Goal: Information Seeking & Learning: Check status

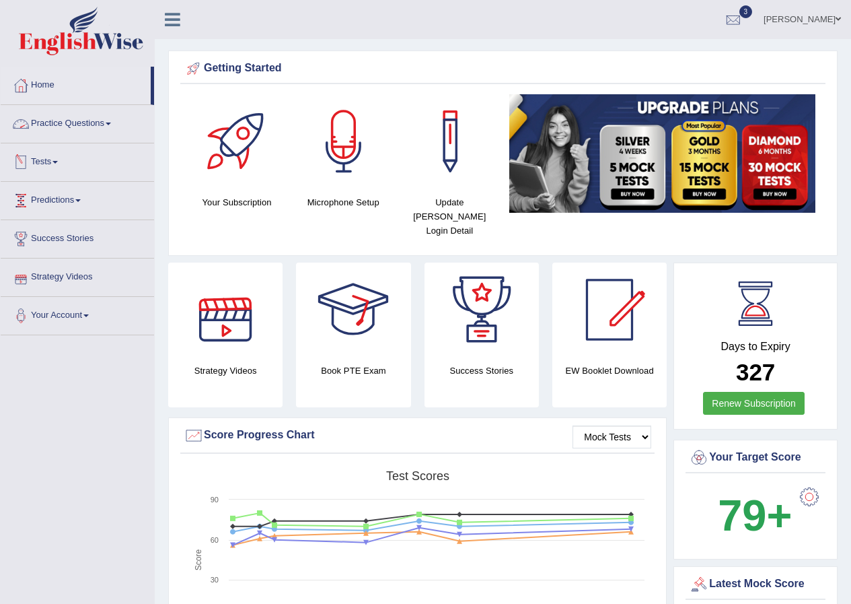
click at [59, 150] on link "Tests" at bounding box center [77, 160] width 153 height 34
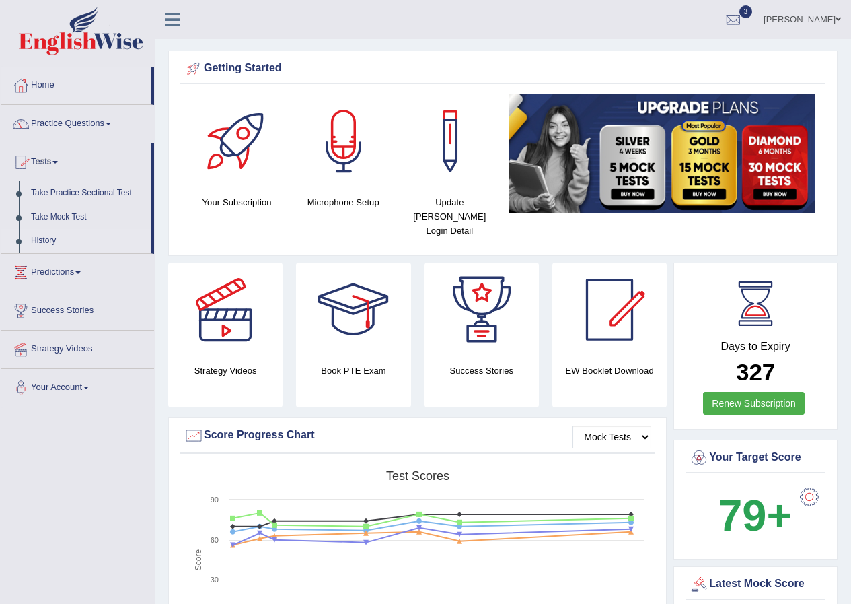
click at [52, 240] on link "History" at bounding box center [88, 241] width 126 height 24
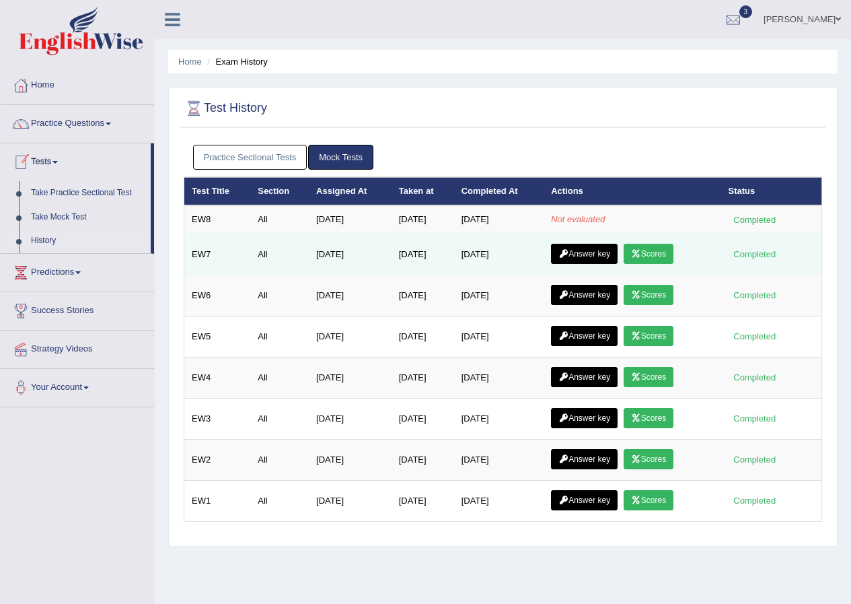
click at [661, 251] on link "Scores" at bounding box center [649, 254] width 50 height 20
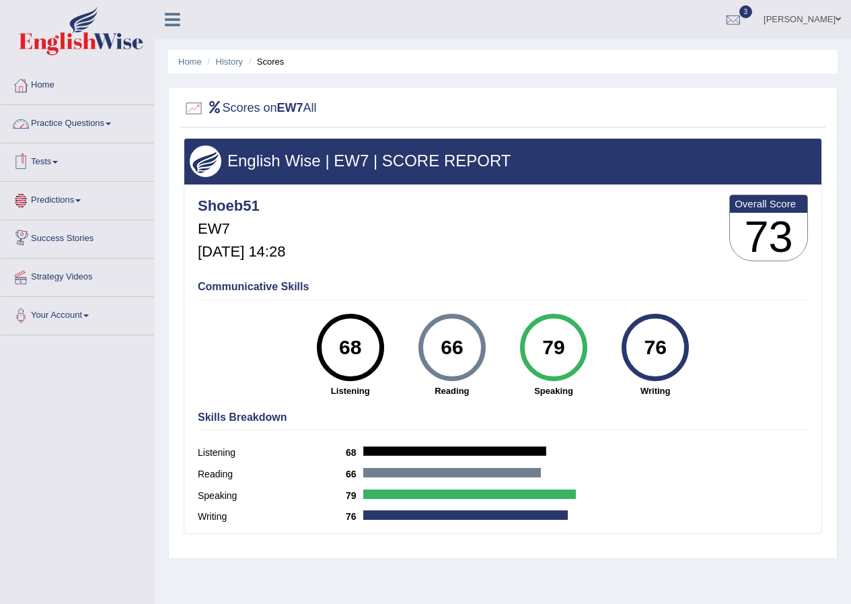
click at [248, 65] on li "Scores" at bounding box center [265, 61] width 39 height 13
click at [223, 65] on link "History" at bounding box center [229, 62] width 27 height 10
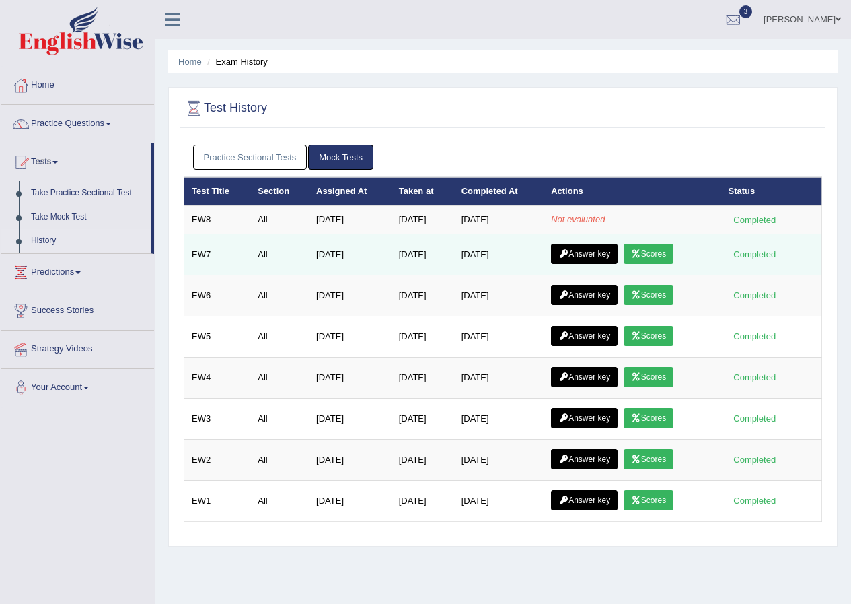
click at [590, 254] on link "Answer key" at bounding box center [584, 254] width 67 height 20
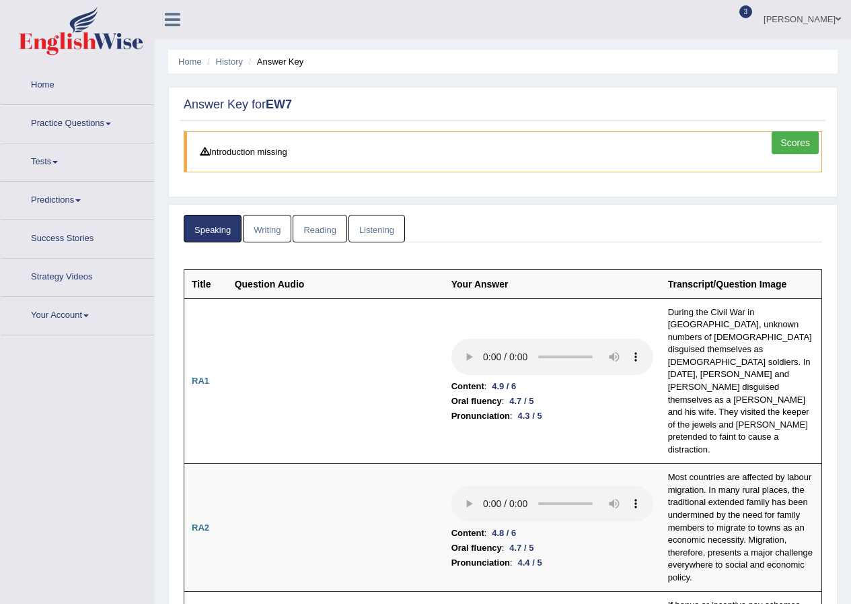
click at [270, 232] on link "Writing" at bounding box center [267, 229] width 48 height 28
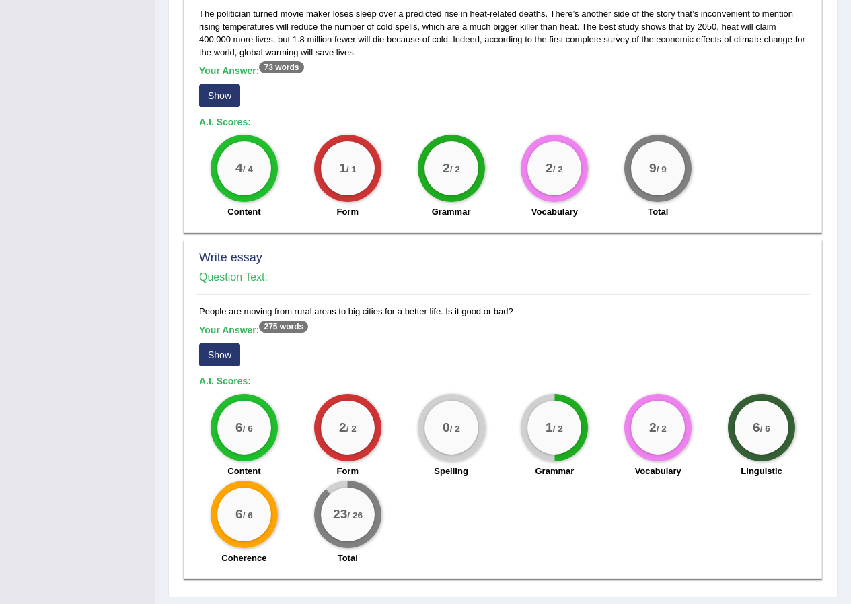
scroll to position [1060, 0]
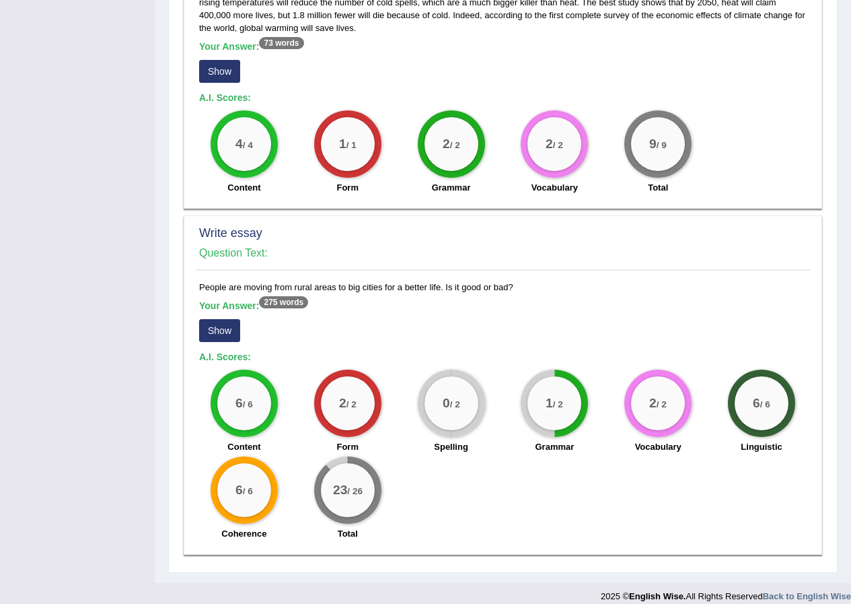
click at [223, 319] on button "Show" at bounding box center [219, 330] width 41 height 23
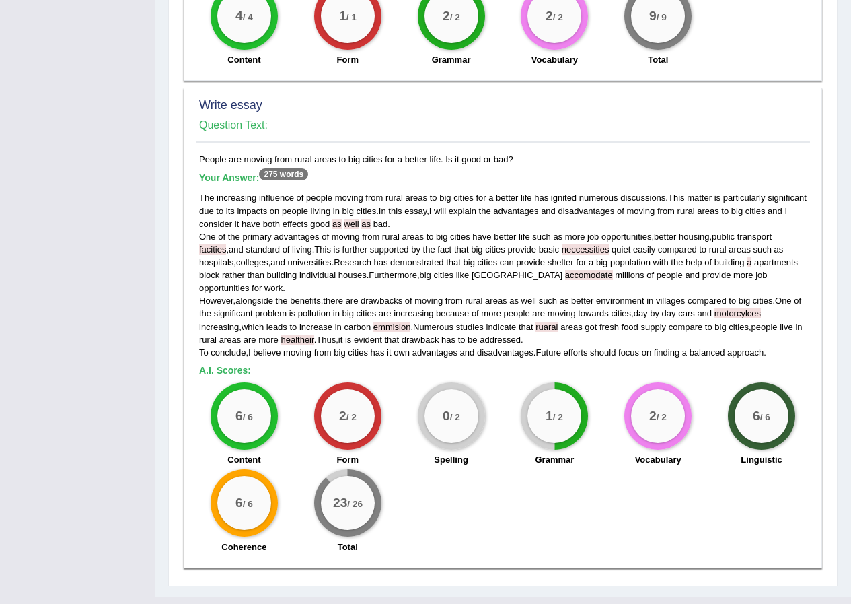
scroll to position [1189, 0]
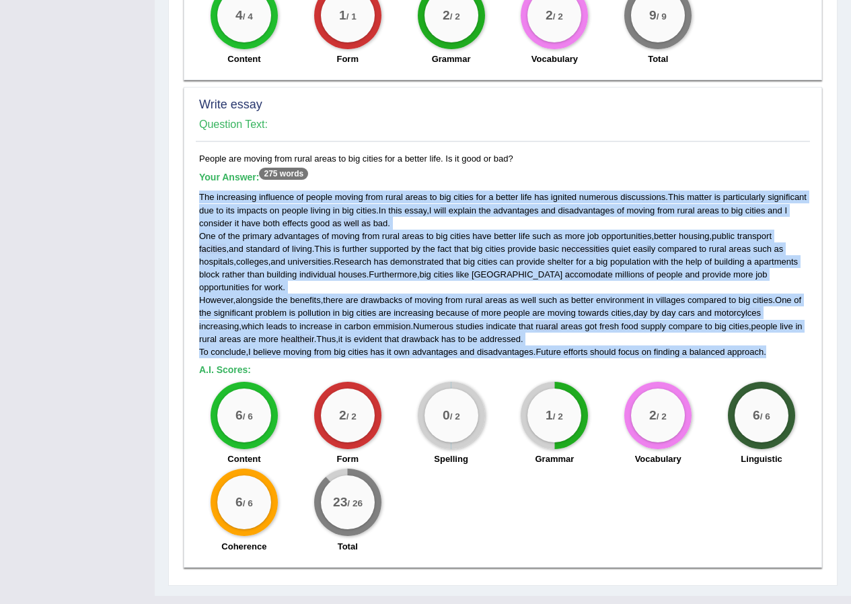
drag, startPoint x: 200, startPoint y: 182, endPoint x: 789, endPoint y: 326, distance: 606.1
click at [789, 326] on div "The increasing influence of people moving from rural areas to big cities for a …" at bounding box center [503, 273] width 608 height 167
copy div "The increasing influence of people moving from rural areas to big cities for a …"
click at [777, 332] on div "The increasing influence of people moving from rural areas to big cities for a …" at bounding box center [503, 273] width 608 height 167
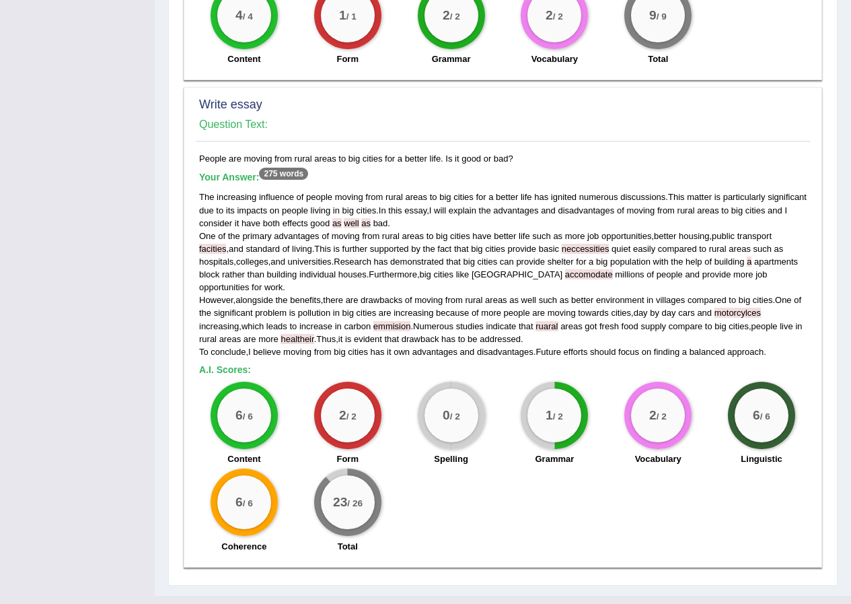
click at [780, 333] on div "People are moving from rural areas to big cities for a better life. Is it good …" at bounding box center [503, 355] width 614 height 407
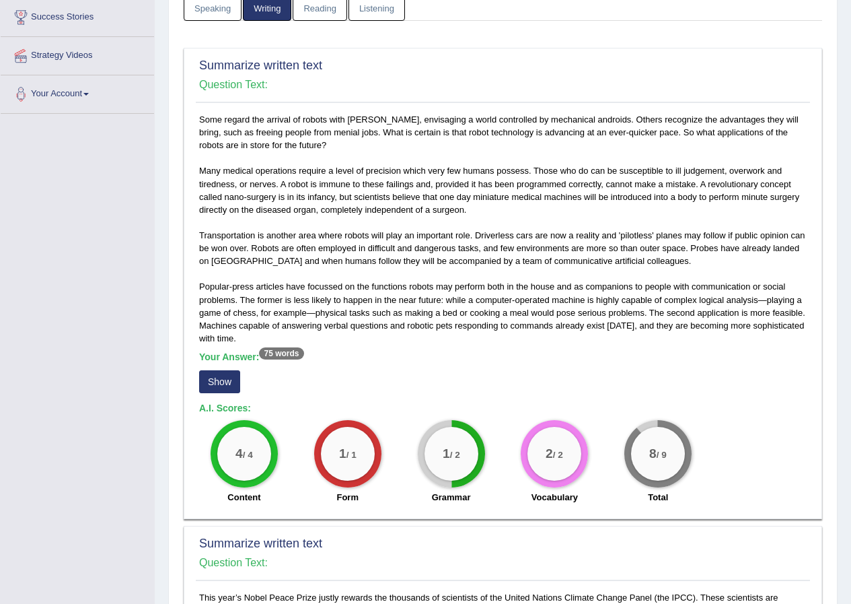
scroll to position [45, 0]
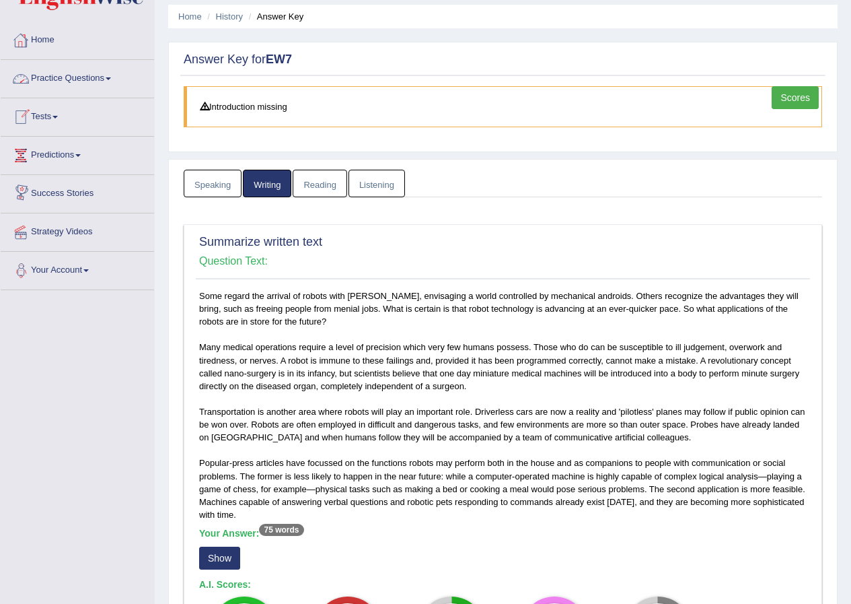
click at [46, 132] on li "Tests Take Practice Sectional Test Take Mock Test History" at bounding box center [77, 117] width 153 height 38
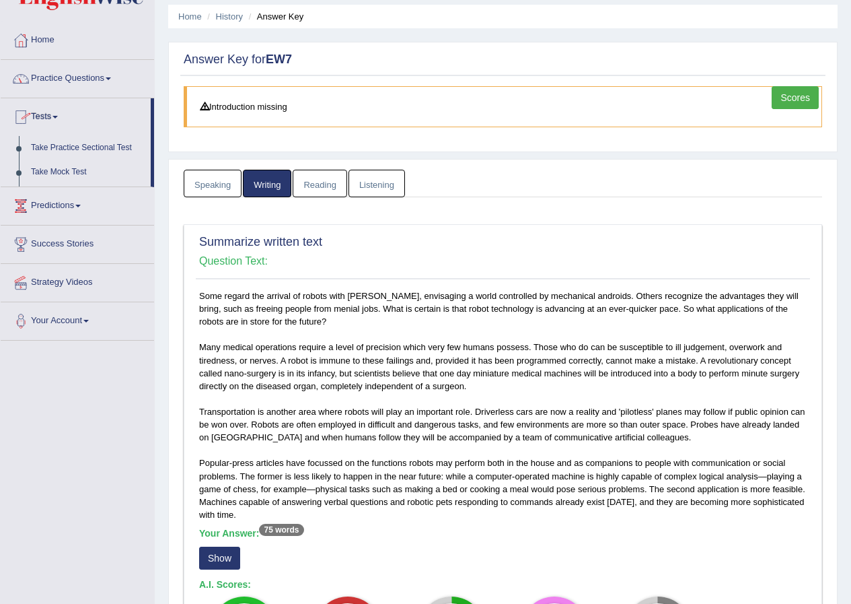
click at [43, 130] on link "Tests" at bounding box center [76, 115] width 150 height 34
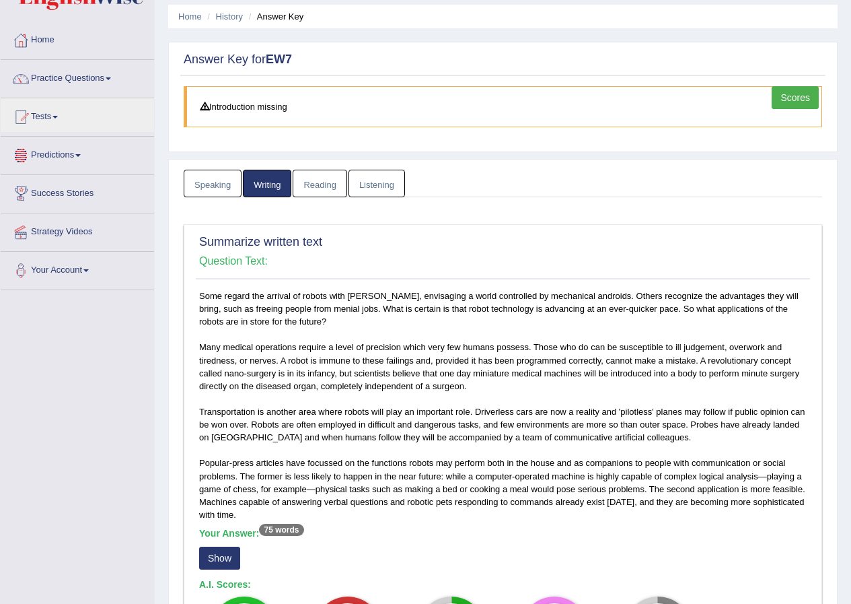
click at [44, 135] on li "Tests Take Practice Sectional Test Take Mock Test History" at bounding box center [77, 117] width 153 height 38
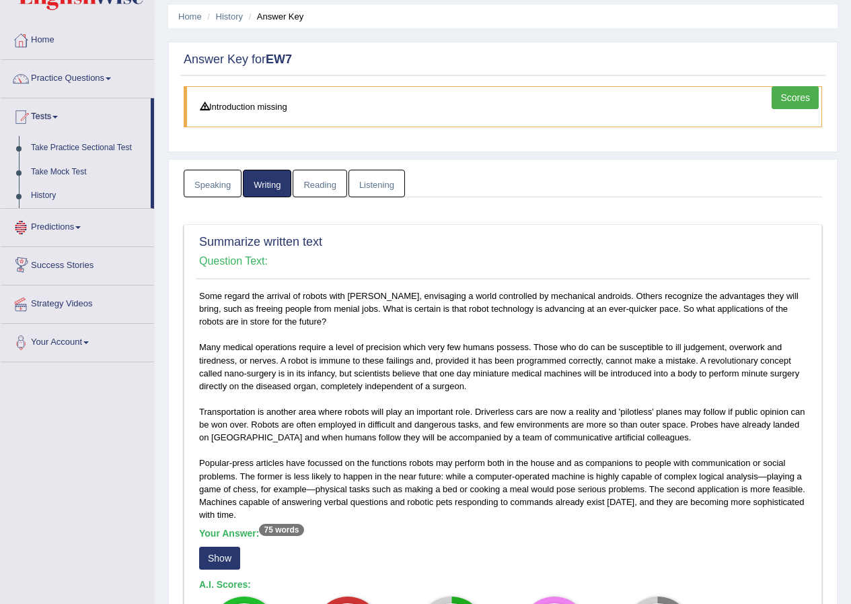
click at [52, 198] on link "History" at bounding box center [88, 196] width 126 height 24
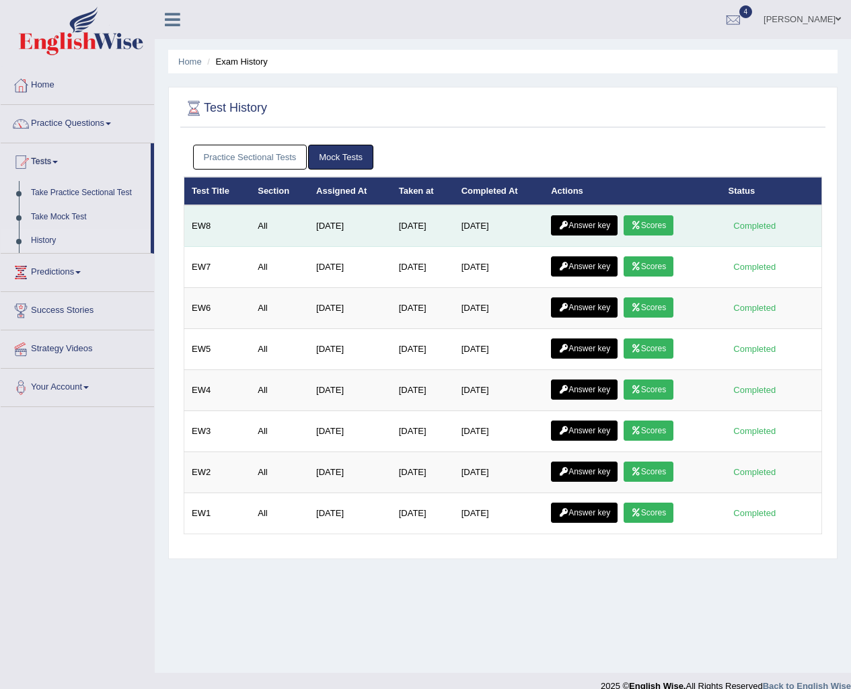
click at [639, 223] on icon at bounding box center [636, 225] width 10 height 8
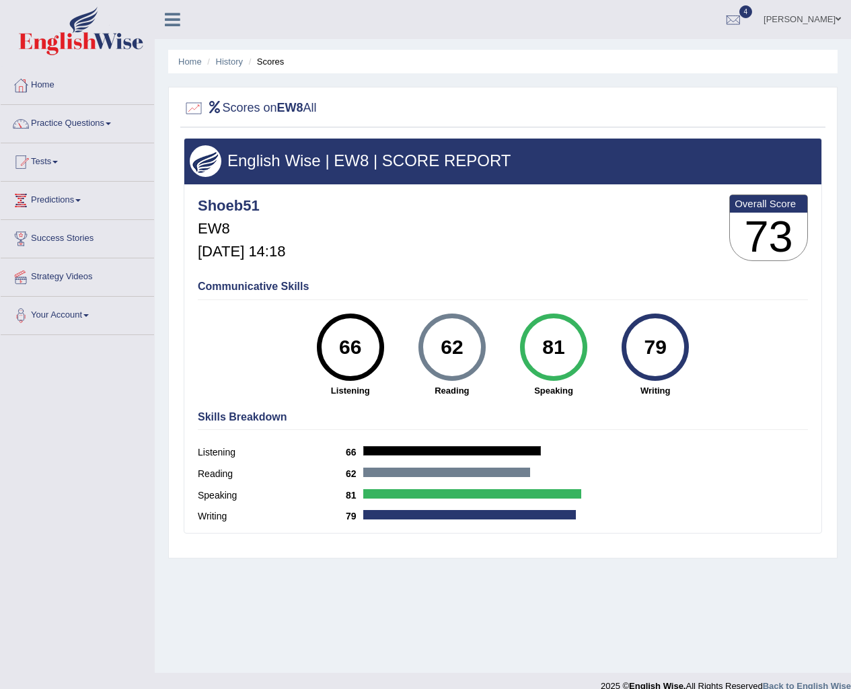
drag, startPoint x: 462, startPoint y: 347, endPoint x: 400, endPoint y: 359, distance: 63.6
click at [400, 314] on div "66 Listening 62 [GEOGRAPHIC_DATA] 81 Speaking 79 Writing" at bounding box center [503, 314] width 610 height 0
click at [378, 354] on div "66" at bounding box center [350, 347] width 67 height 67
click at [371, 352] on div "66" at bounding box center [350, 347] width 49 height 57
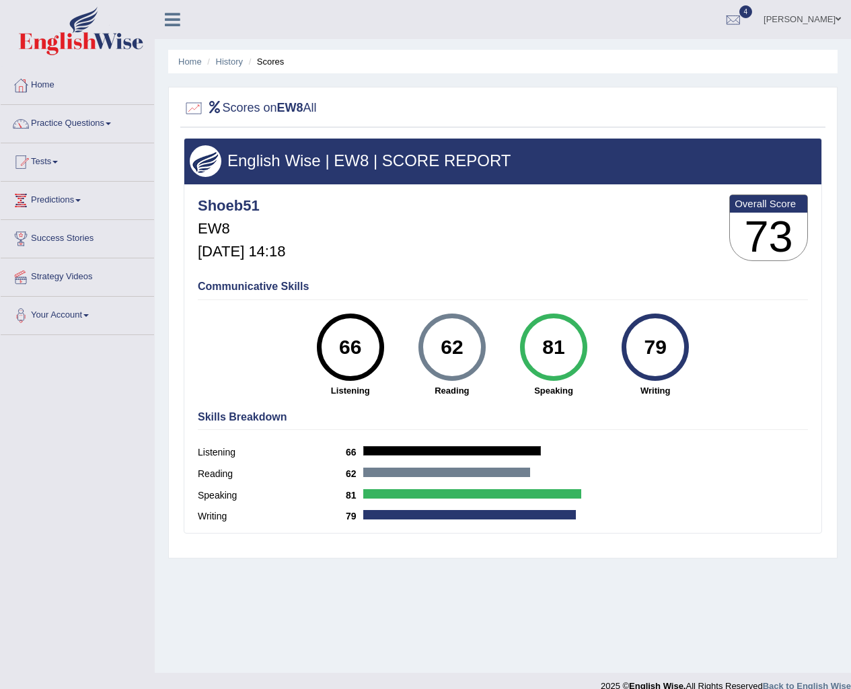
click at [418, 355] on div "62 Reading" at bounding box center [452, 355] width 102 height 83
drag, startPoint x: 638, startPoint y: 350, endPoint x: 688, endPoint y: 348, distance: 49.8
click at [688, 348] on div "79" at bounding box center [655, 347] width 67 height 67
click at [724, 344] on div "Communicative Skills 66 Listening 62 [GEOGRAPHIC_DATA] 81 Speaking 79 Writing" at bounding box center [502, 337] width 617 height 127
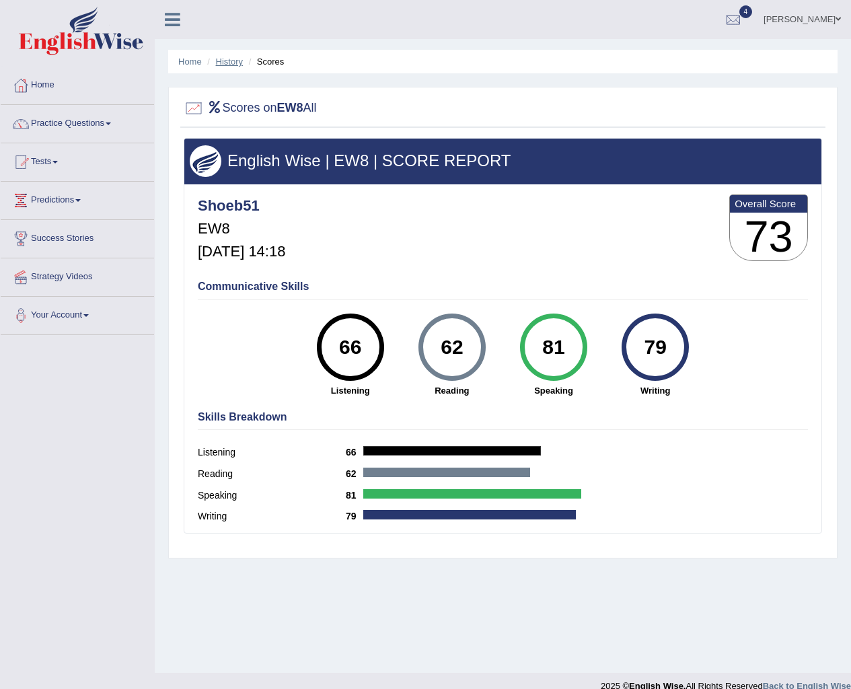
click at [228, 61] on link "History" at bounding box center [229, 62] width 27 height 10
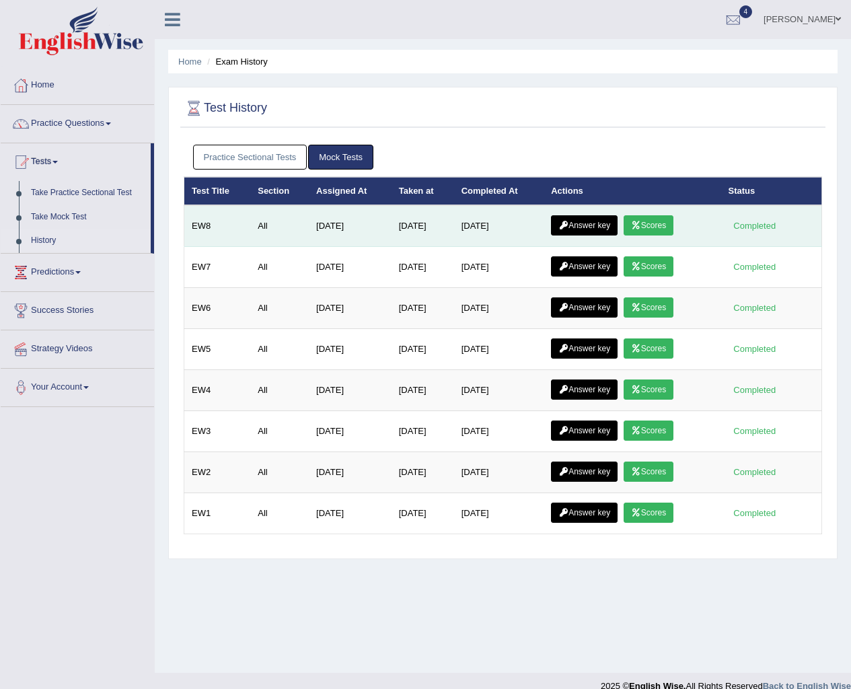
click at [562, 221] on icon at bounding box center [563, 225] width 10 height 8
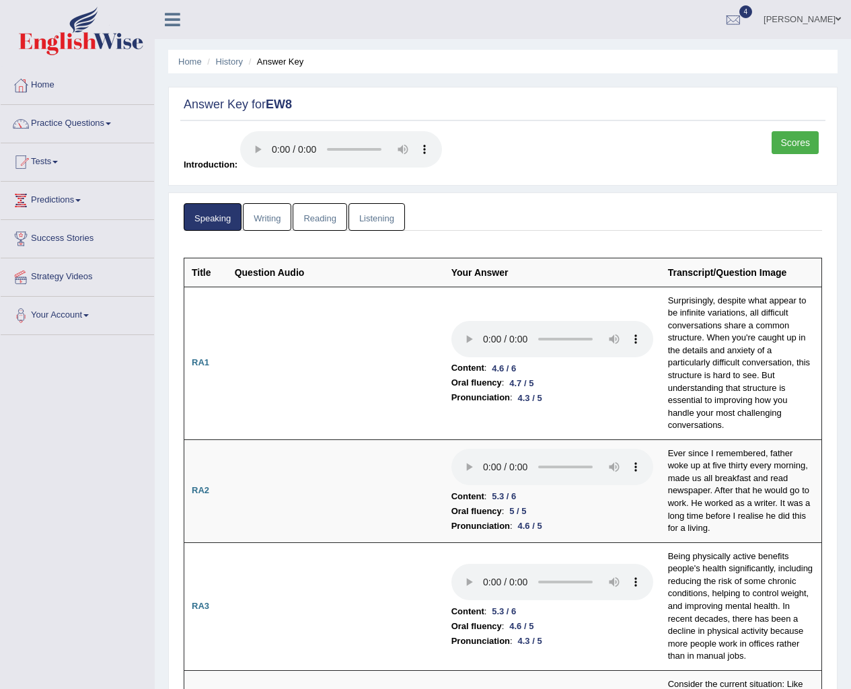
click at [250, 209] on link "Writing" at bounding box center [267, 217] width 48 height 28
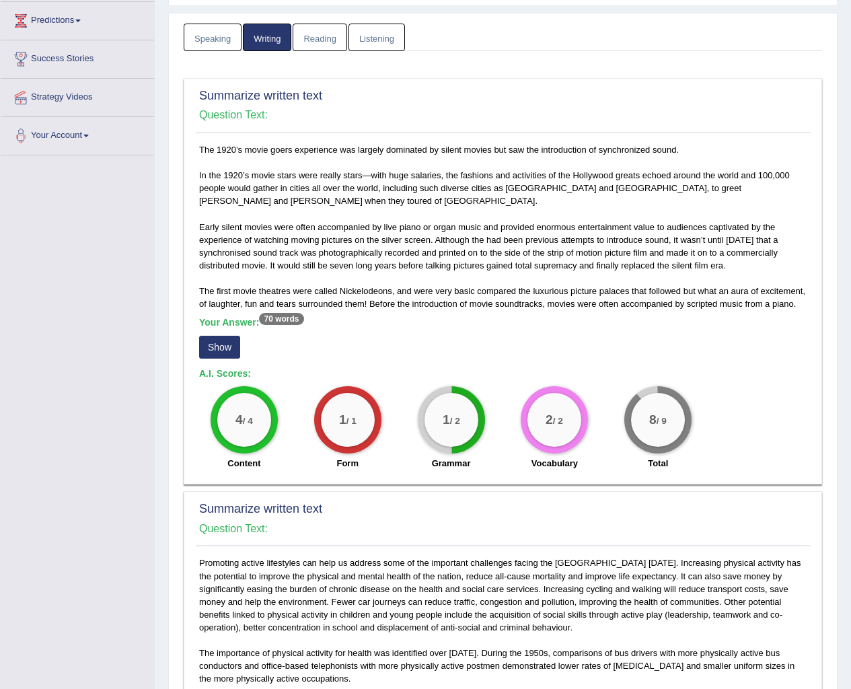
scroll to position [404, 0]
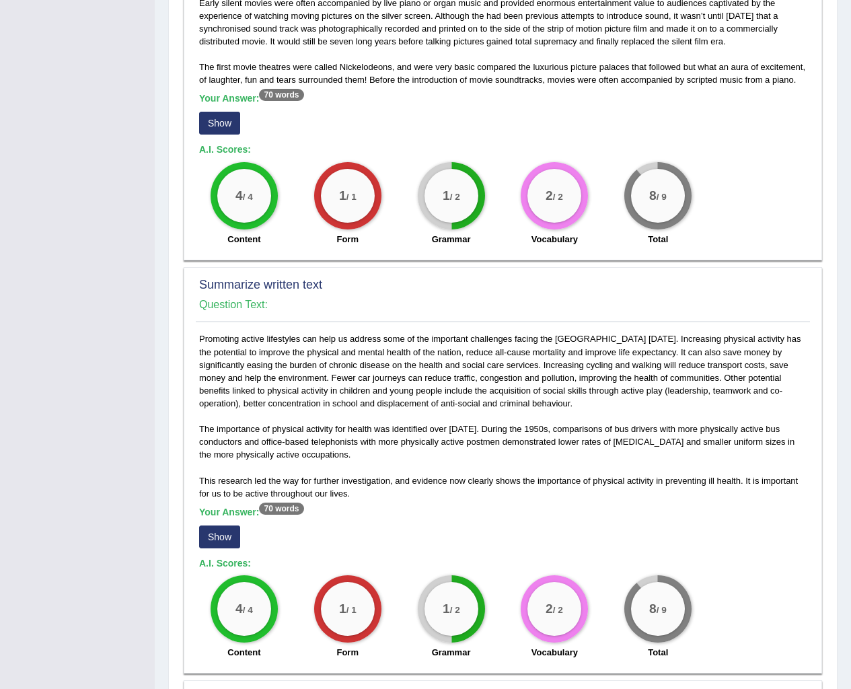
click at [209, 110] on div "Your Answer: 70 words Show" at bounding box center [503, 115] width 608 height 45
click at [229, 120] on button "Show" at bounding box center [219, 123] width 41 height 23
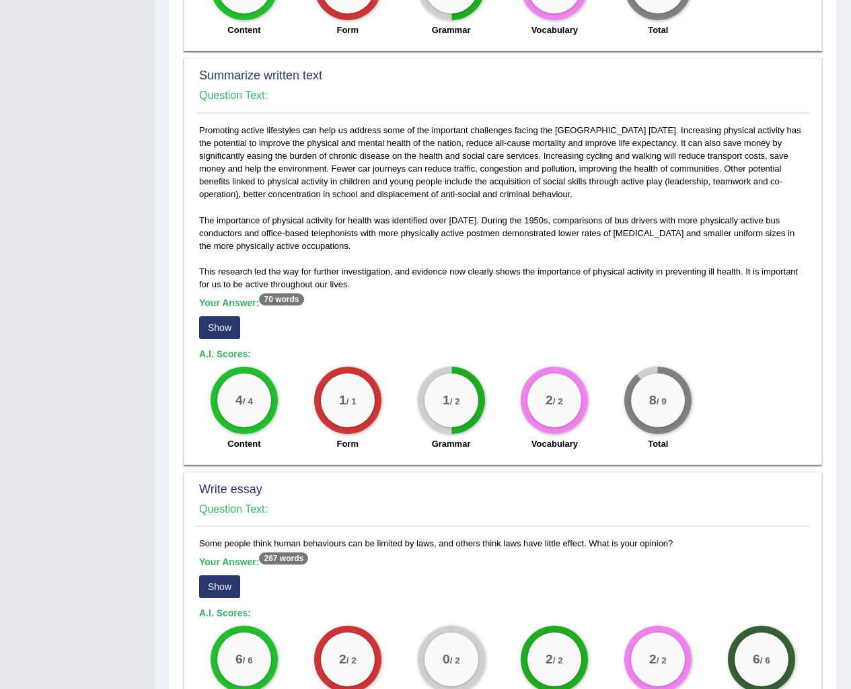
scroll to position [606, 0]
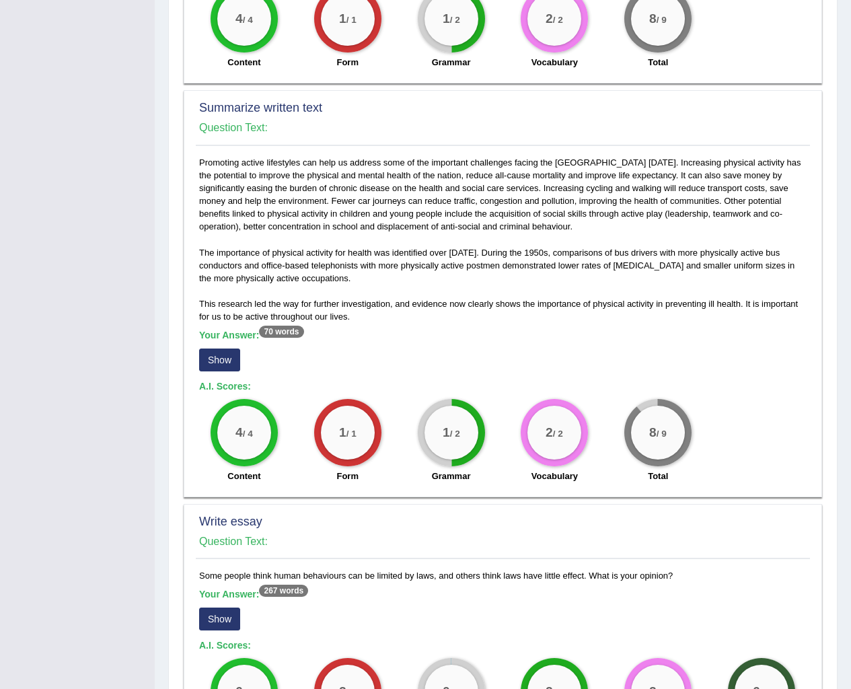
click at [204, 369] on button "Show" at bounding box center [219, 360] width 41 height 23
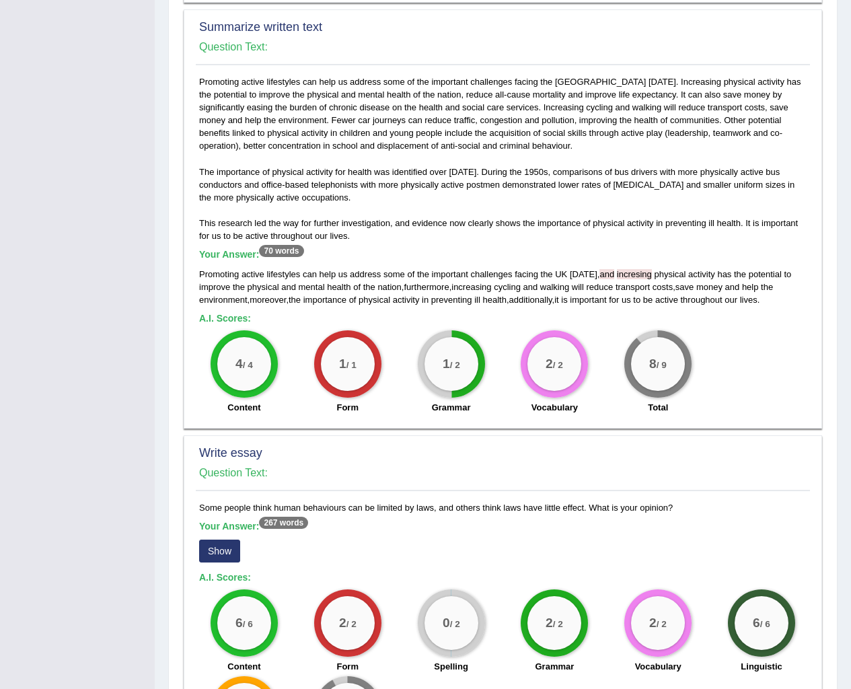
scroll to position [834, 0]
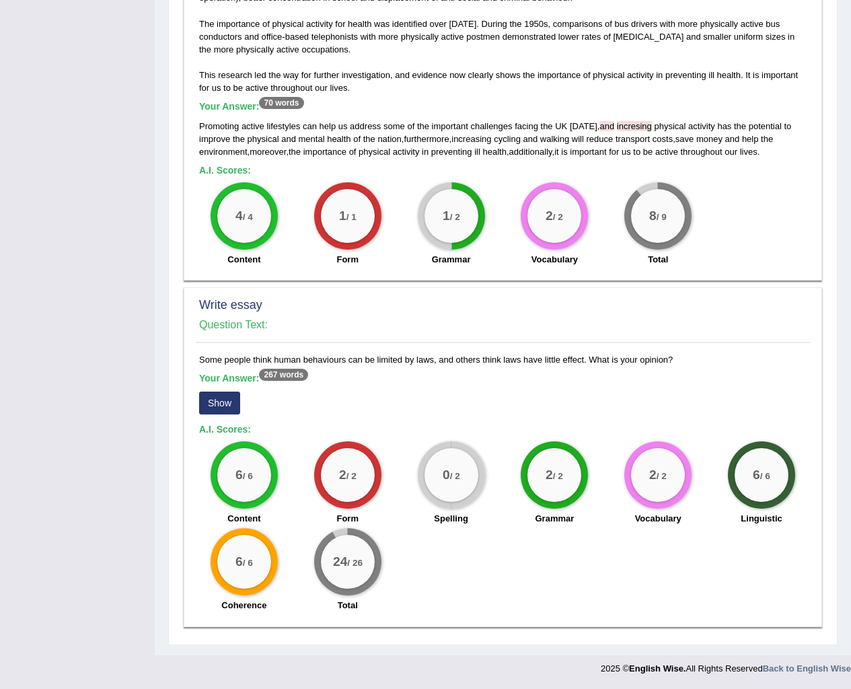
click at [231, 397] on button "Show" at bounding box center [219, 403] width 41 height 23
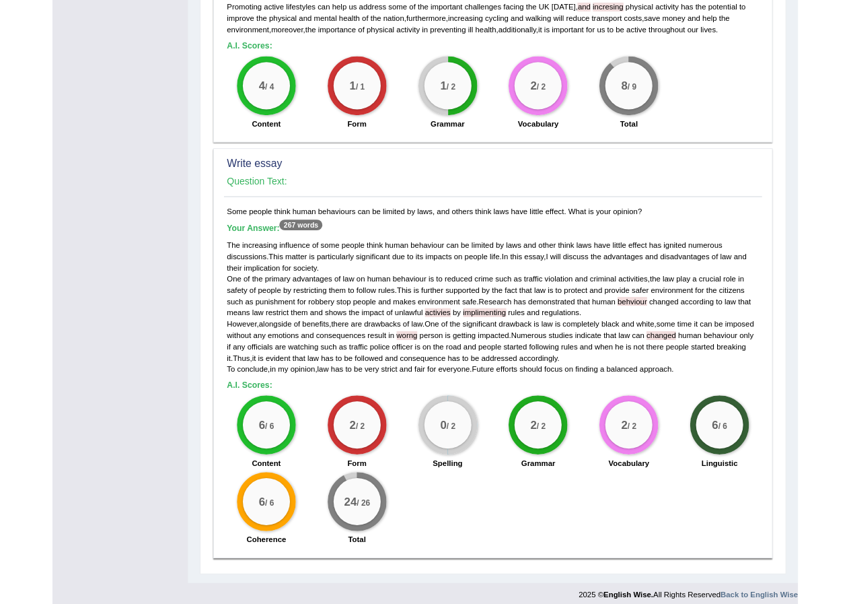
scroll to position [962, 0]
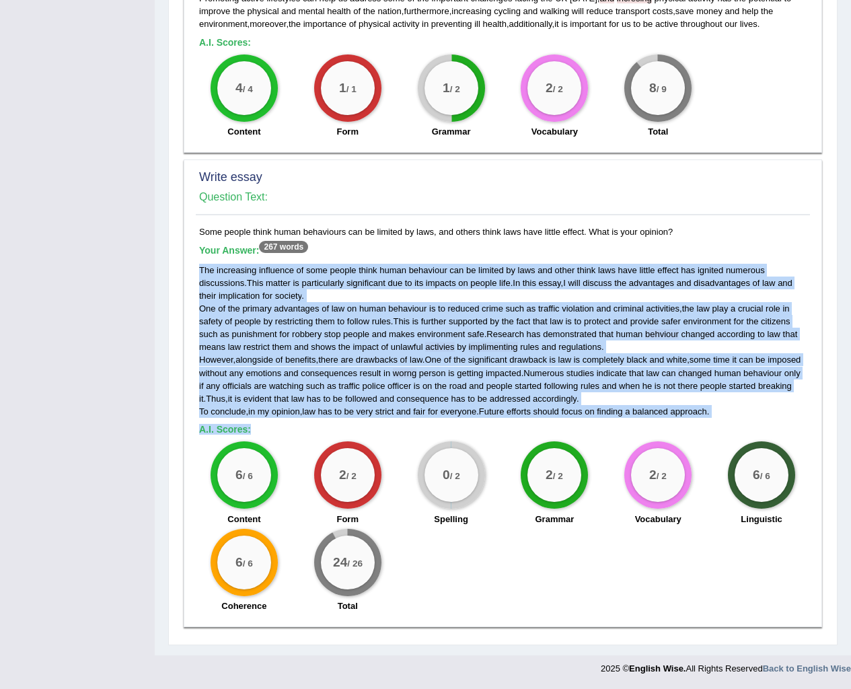
drag, startPoint x: 201, startPoint y: 272, endPoint x: 787, endPoint y: 421, distance: 604.4
click at [787, 421] on div "Some people think human behaviours can be limited by laws, and others think law…" at bounding box center [503, 422] width 614 height 394
click at [740, 411] on div "The increasing influence of some people think human behaviour can be limited by…" at bounding box center [503, 341] width 608 height 154
drag, startPoint x: 201, startPoint y: 264, endPoint x: 720, endPoint y: 410, distance: 539.4
click at [720, 410] on div "The increasing influence of some people think human behaviour can be limited by…" at bounding box center [503, 341] width 608 height 154
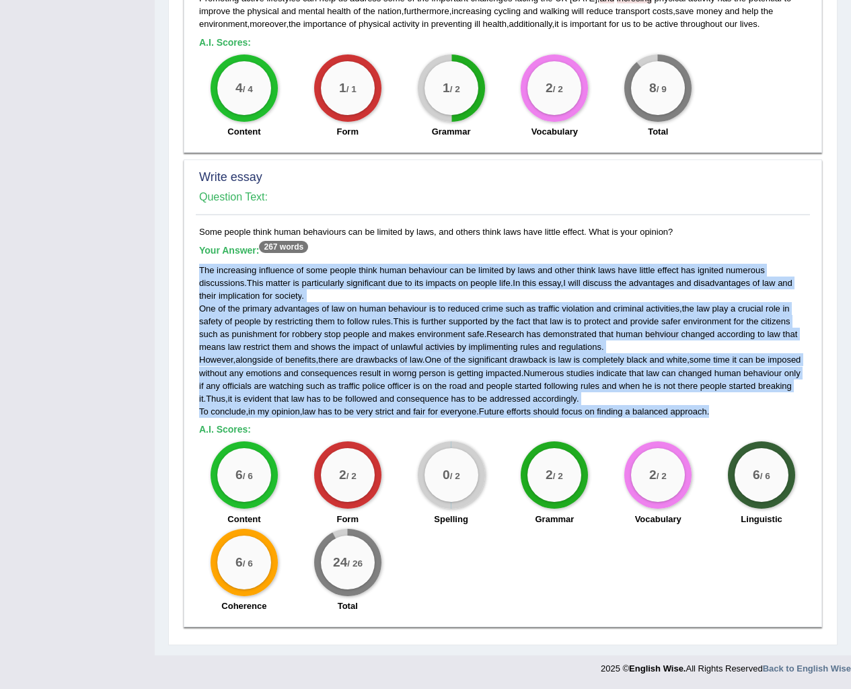
copy div "The increasing influence of some people think human behaviour can be limited by…"
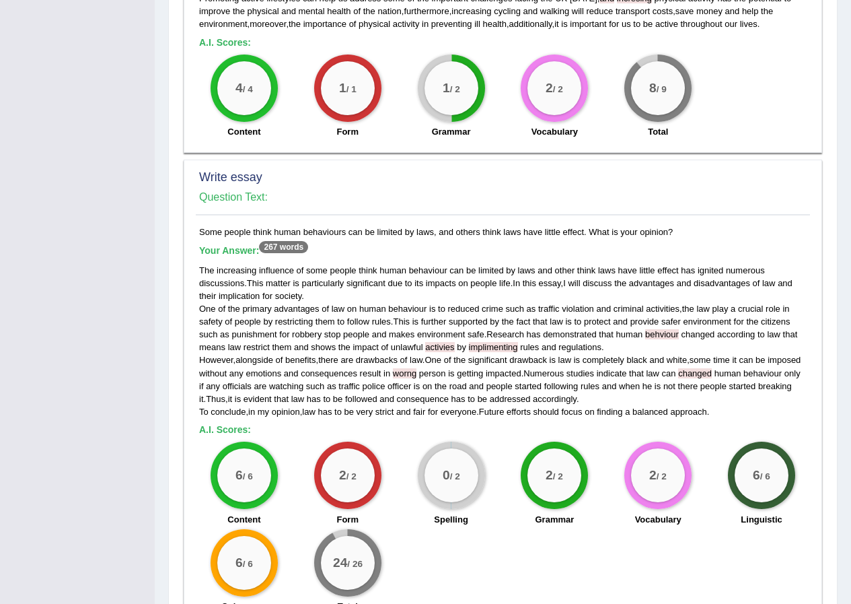
click at [392, 213] on div "Write essay Question Text:" at bounding box center [503, 191] width 614 height 48
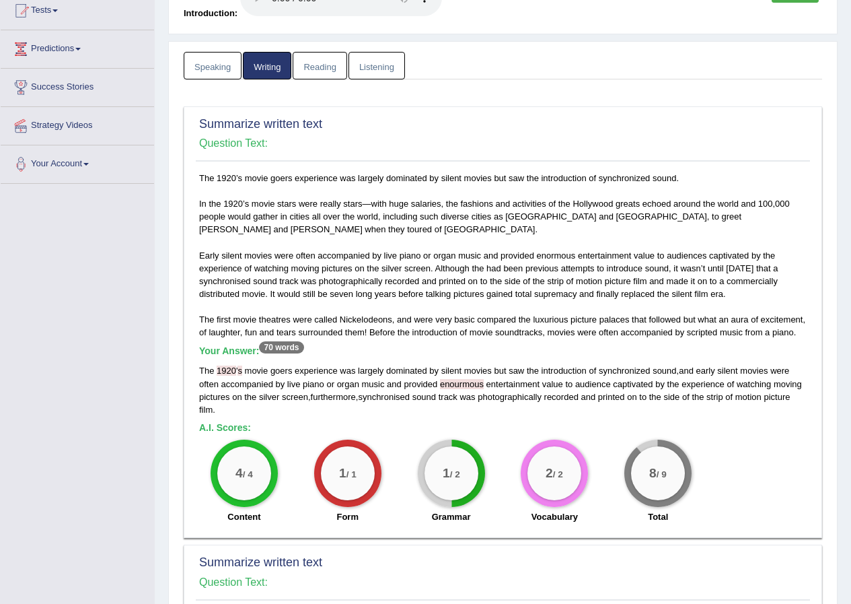
scroll to position [0, 0]
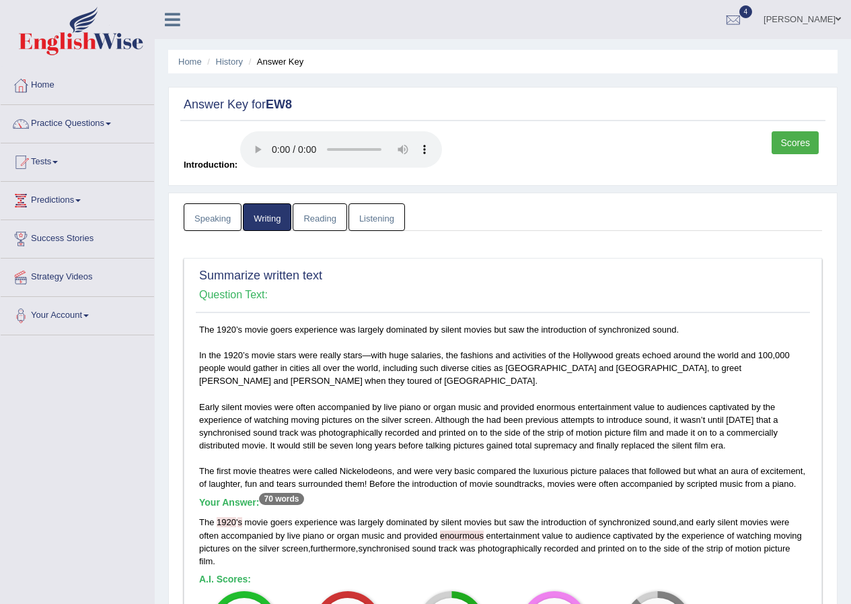
click at [314, 221] on link "Reading" at bounding box center [320, 217] width 54 height 28
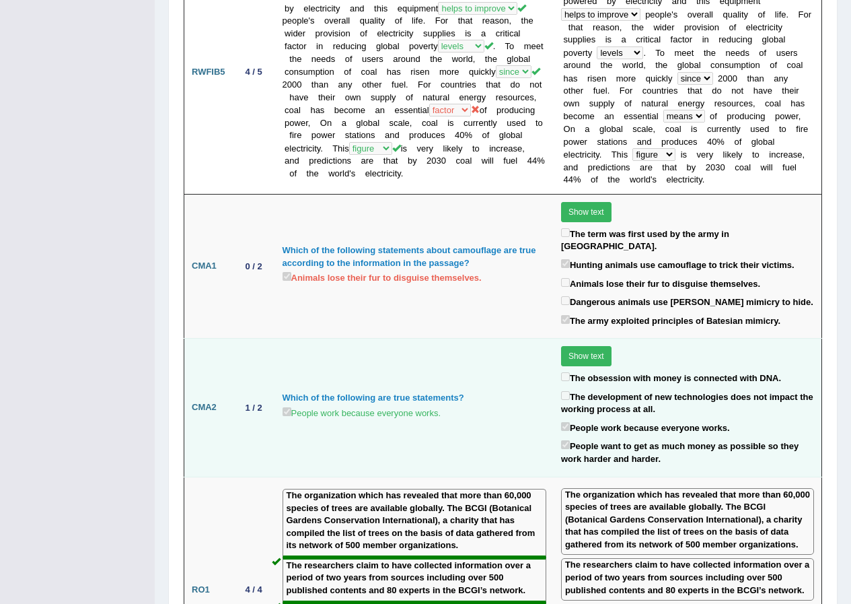
scroll to position [1480, 0]
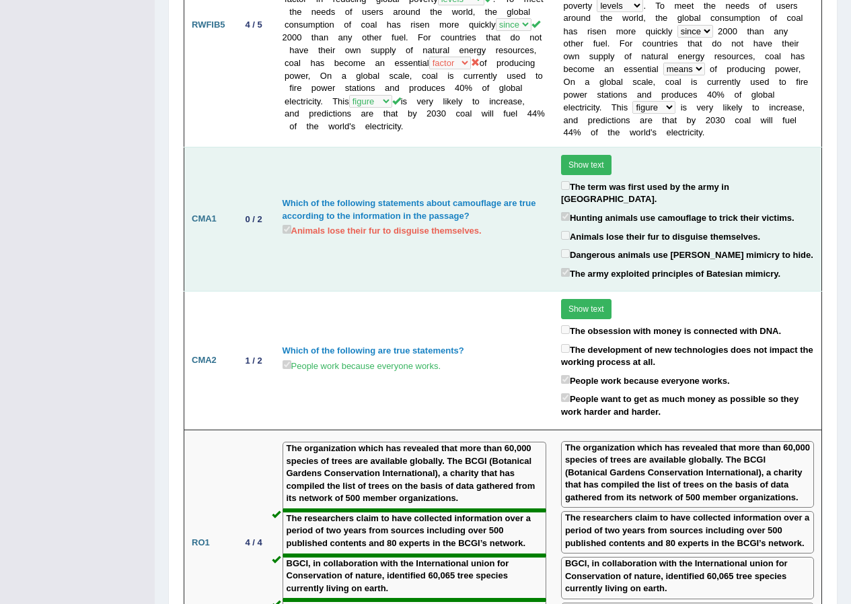
click at [585, 155] on button "Show text" at bounding box center [586, 165] width 50 height 20
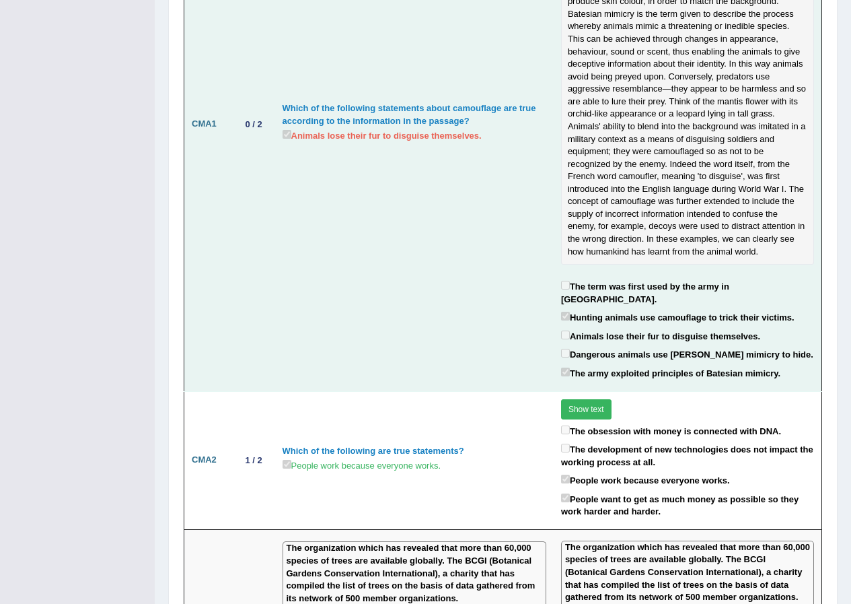
scroll to position [1749, 0]
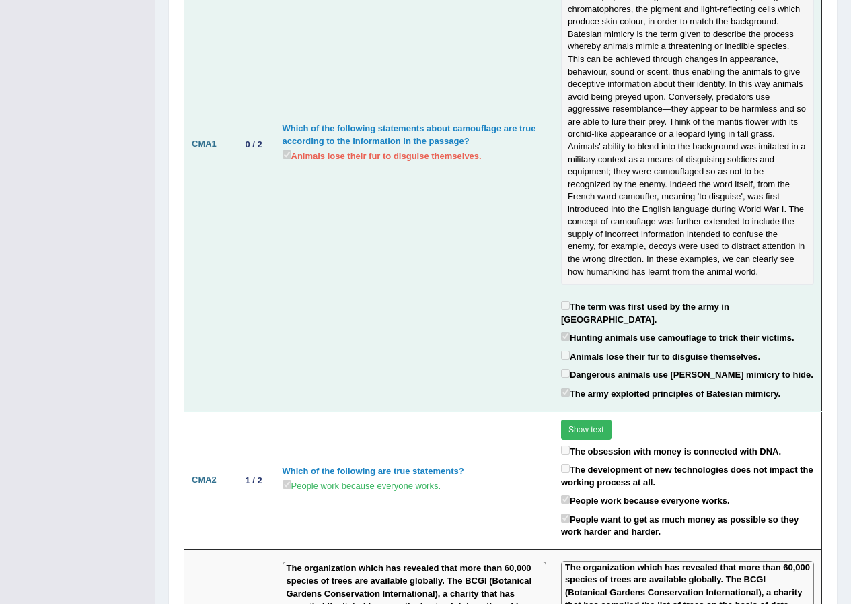
click at [674, 348] on label "Animals lose their fur to disguise themselves." at bounding box center [660, 355] width 199 height 15
click at [676, 329] on label "Hunting animals use camouflage to trick their victims." at bounding box center [677, 336] width 233 height 15
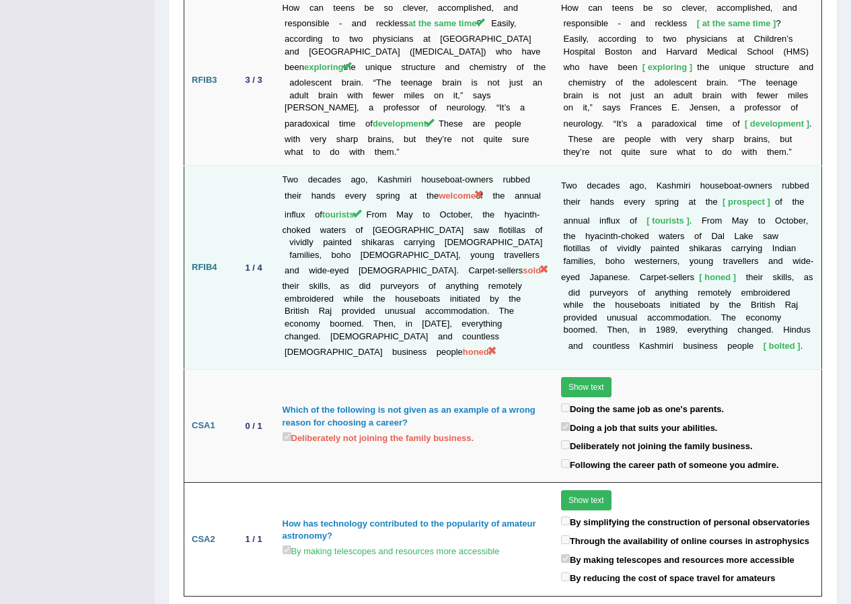
scroll to position [3030, 0]
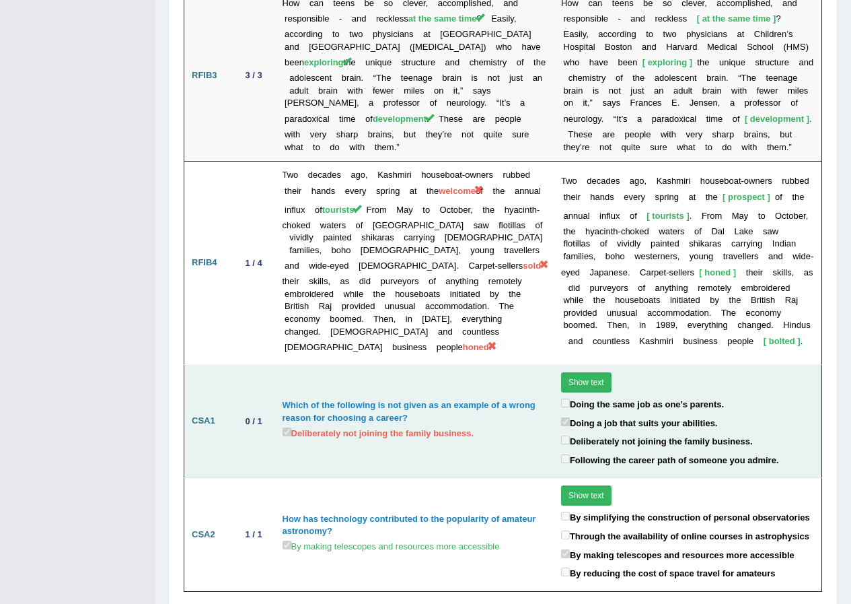
click at [661, 433] on label "Deliberately not joining the family business." at bounding box center [657, 440] width 192 height 15
click at [683, 365] on td "Show text On meeting a person for the first time, our first question is often "…" at bounding box center [688, 421] width 268 height 113
click at [577, 372] on button "Show text" at bounding box center [586, 382] width 50 height 20
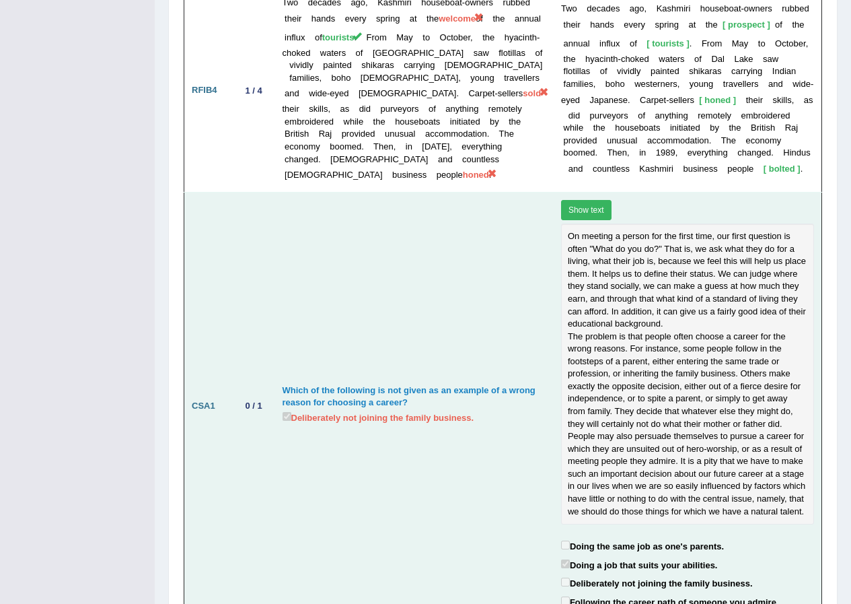
scroll to position [3345, 0]
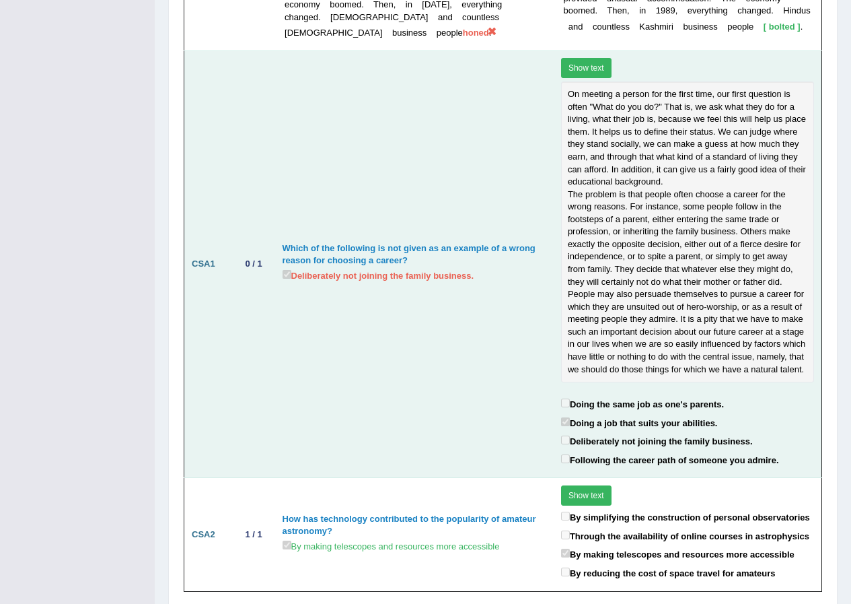
click at [608, 414] on label "Doing a job that suits your abilities." at bounding box center [639, 421] width 157 height 15
click at [509, 338] on td "Which of the following is not given as an example of a wrong reason for choosin…" at bounding box center [414, 263] width 279 height 427
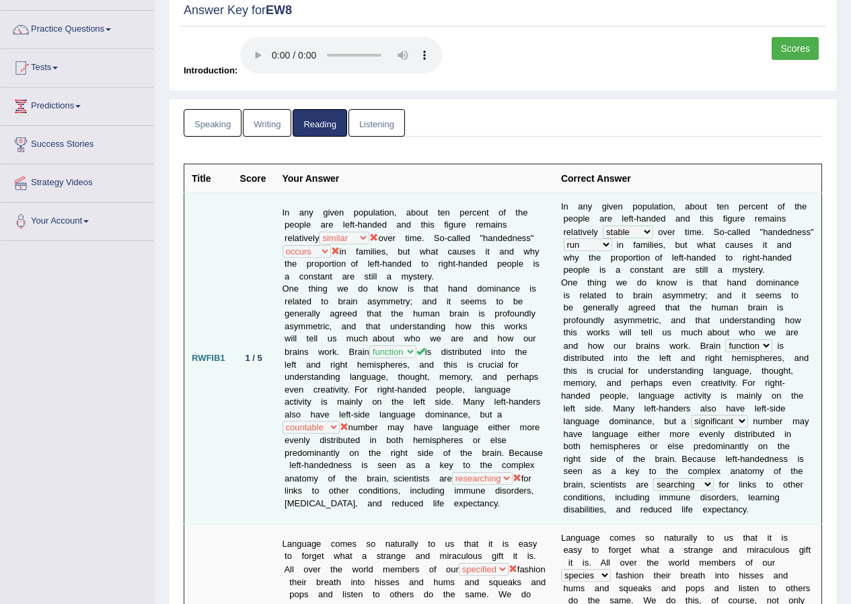
scroll to position [0, 0]
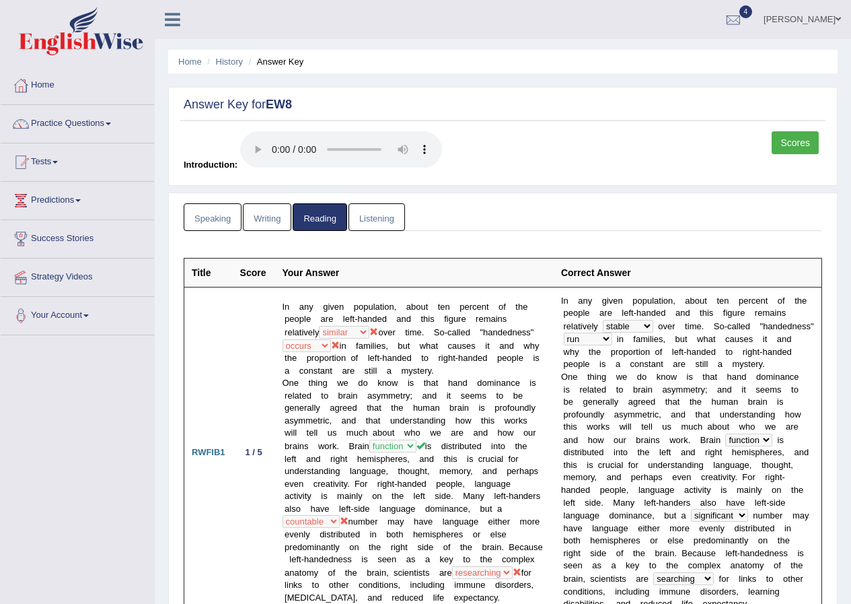
click at [372, 227] on link "Listening" at bounding box center [377, 217] width 57 height 28
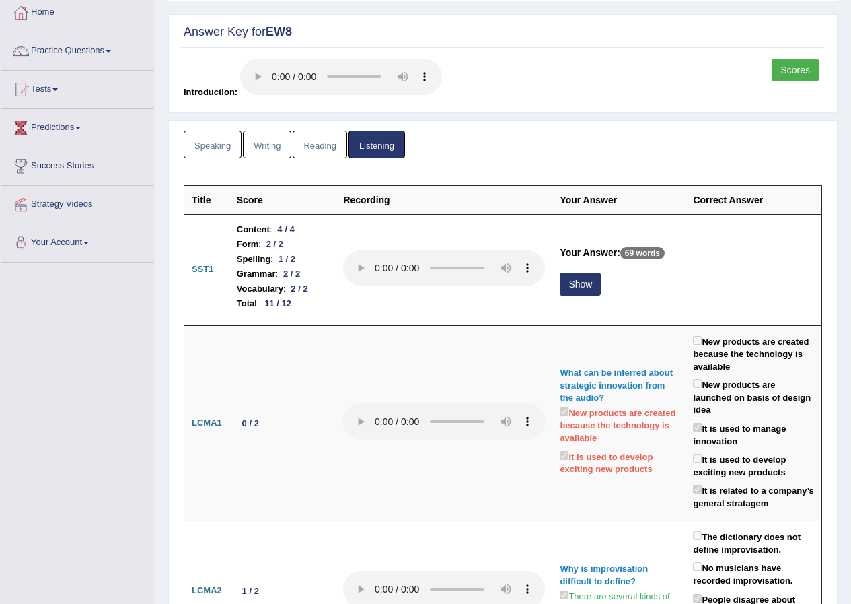
scroll to position [202, 0]
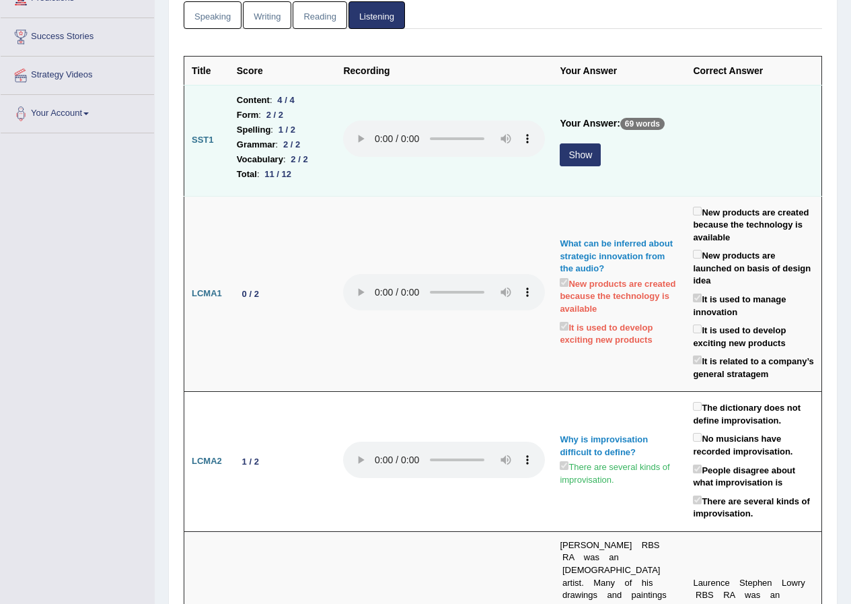
click at [573, 152] on button "Show" at bounding box center [580, 154] width 41 height 23
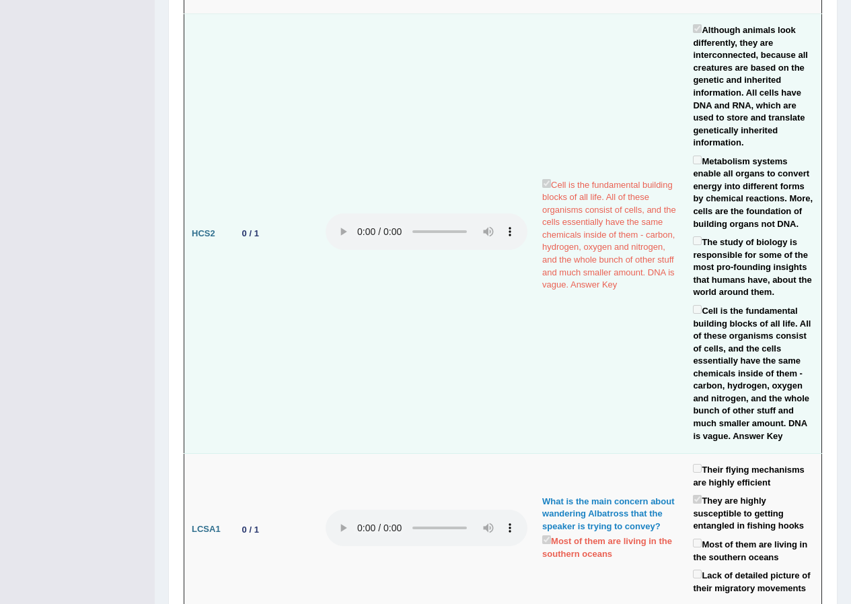
scroll to position [2288, 0]
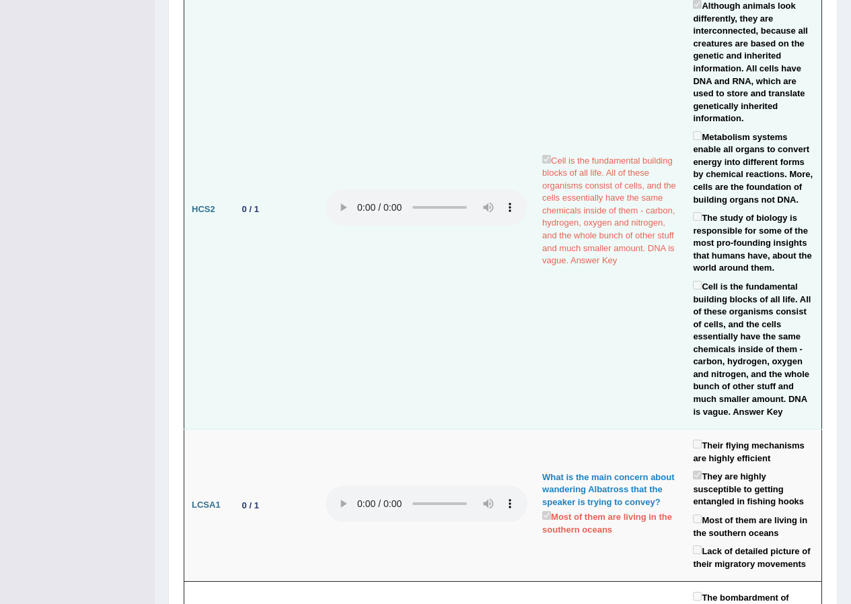
click at [778, 343] on label "Cell is the fundamental building blocks of all life. All of these organisms con…" at bounding box center [753, 348] width 121 height 140
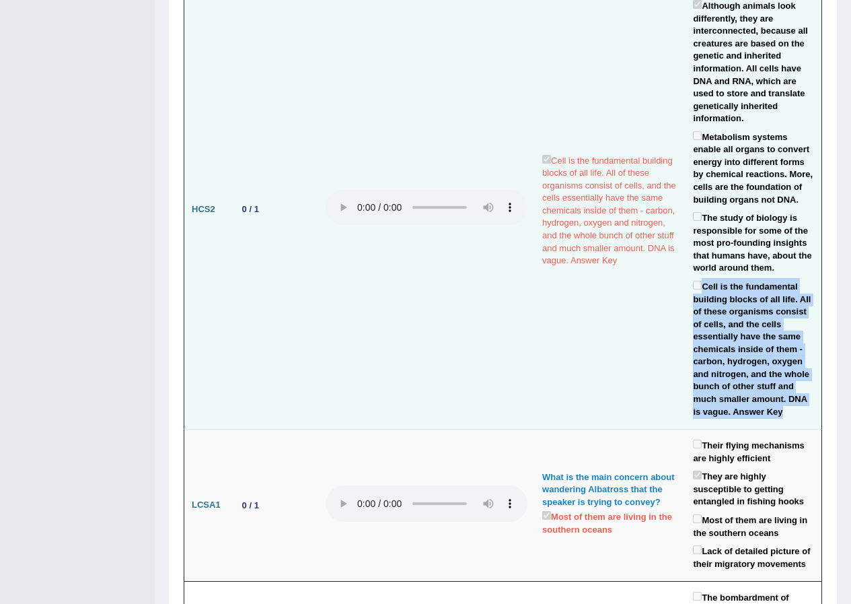
click at [778, 343] on label "Cell is the fundamental building blocks of all life. All of these organisms con…" at bounding box center [753, 348] width 121 height 140
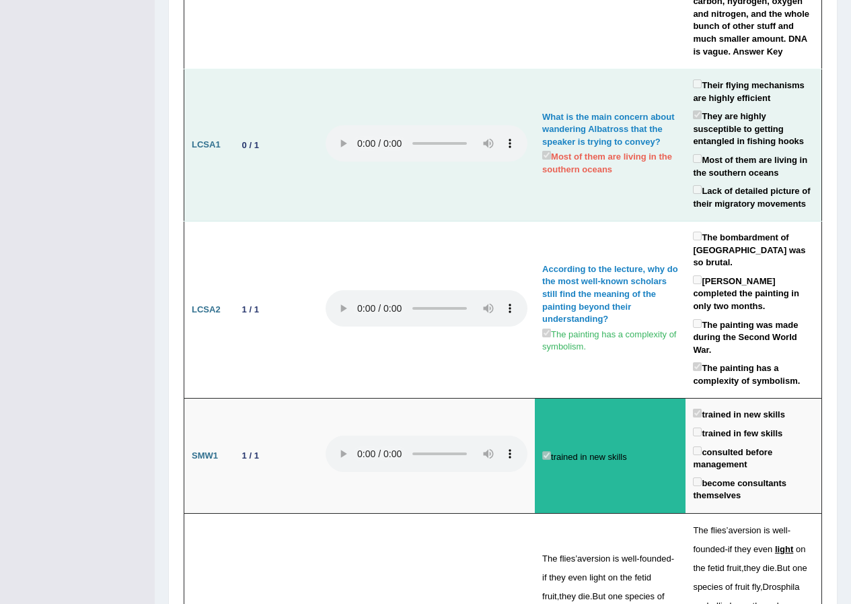
scroll to position [2624, 0]
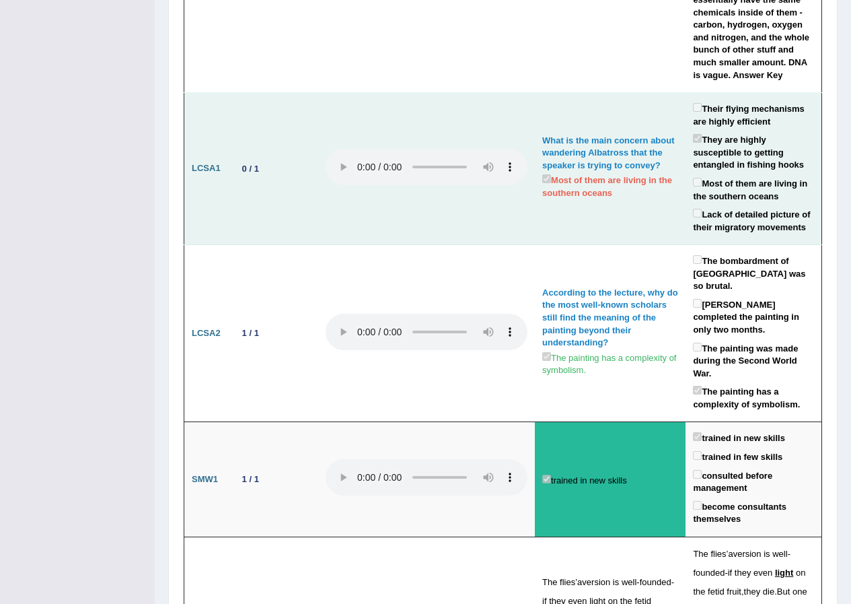
click at [766, 165] on label "They are highly susceptible to getting entangled in fishing hooks" at bounding box center [753, 151] width 121 height 40
click at [784, 172] on label "They are highly susceptible to getting entangled in fishing hooks" at bounding box center [753, 151] width 121 height 40
click at [643, 245] on td "What is the main concern about wandering Albatross that the speaker is trying t…" at bounding box center [610, 169] width 151 height 152
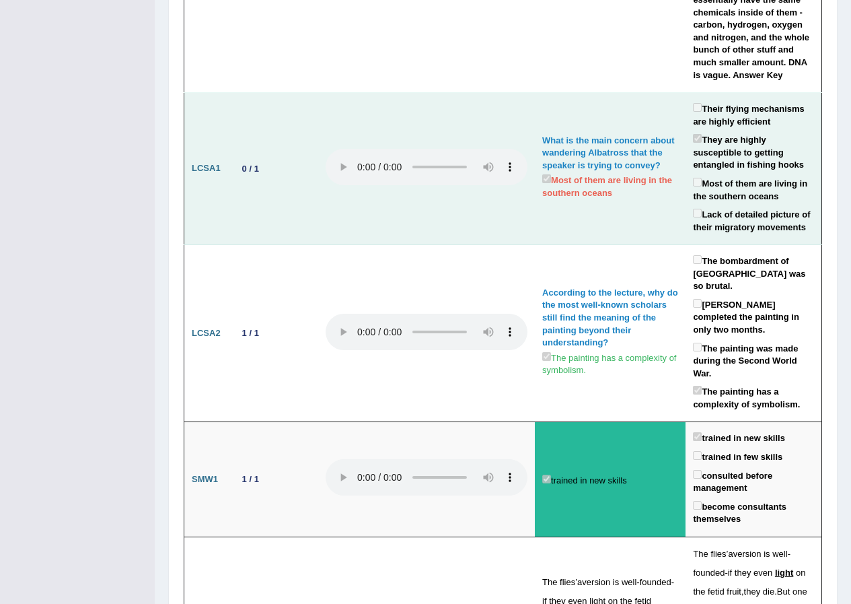
click at [788, 203] on label "Most of them are living in the southern oceans" at bounding box center [753, 189] width 121 height 28
click at [789, 203] on label "Most of them are living in the southern oceans" at bounding box center [753, 189] width 121 height 28
click at [806, 172] on label "They are highly susceptible to getting entangled in fishing hooks" at bounding box center [753, 151] width 121 height 40
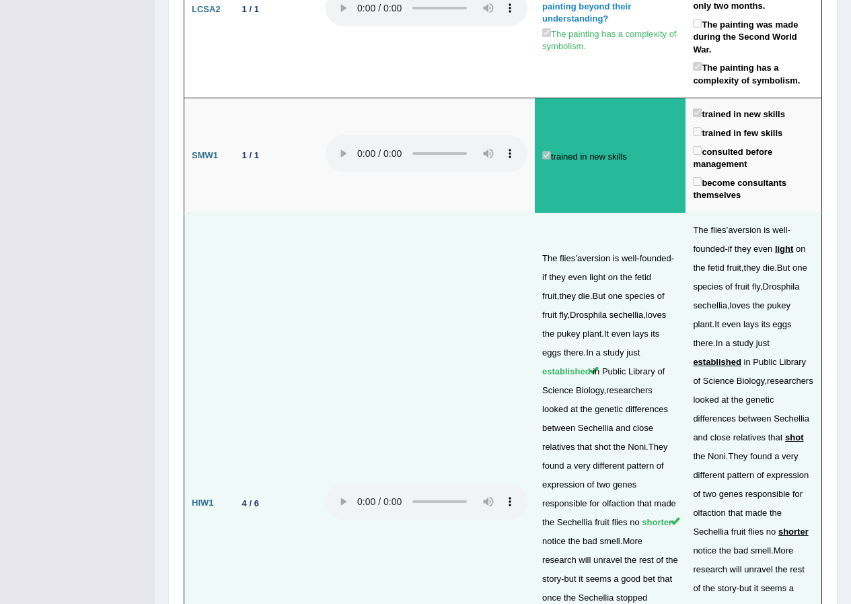
scroll to position [2960, 0]
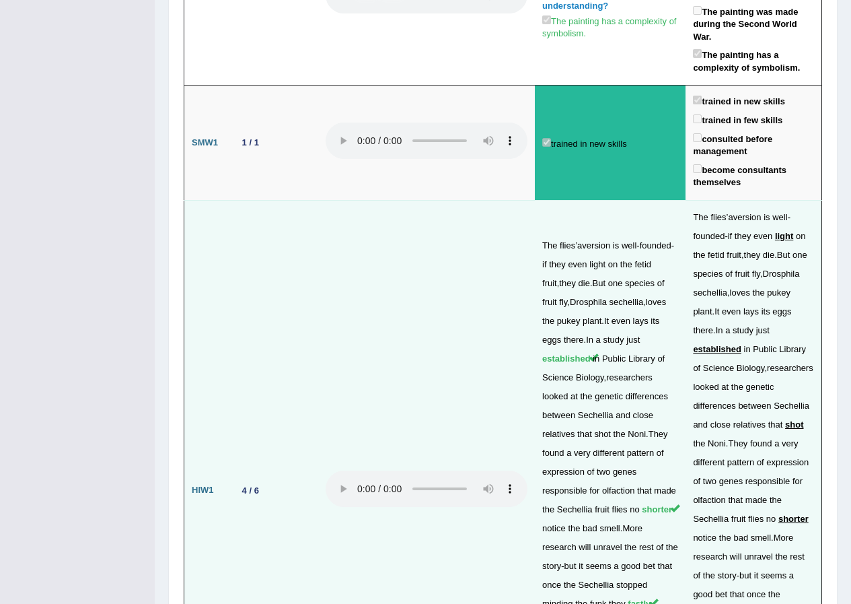
click at [441, 320] on td at bounding box center [426, 490] width 217 height 581
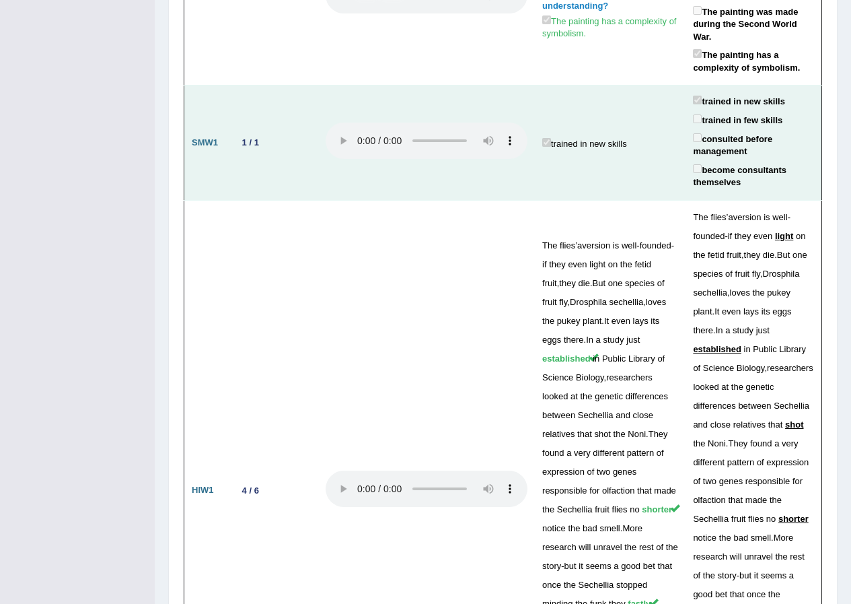
click at [739, 135] on label "consulted before management" at bounding box center [753, 145] width 121 height 28
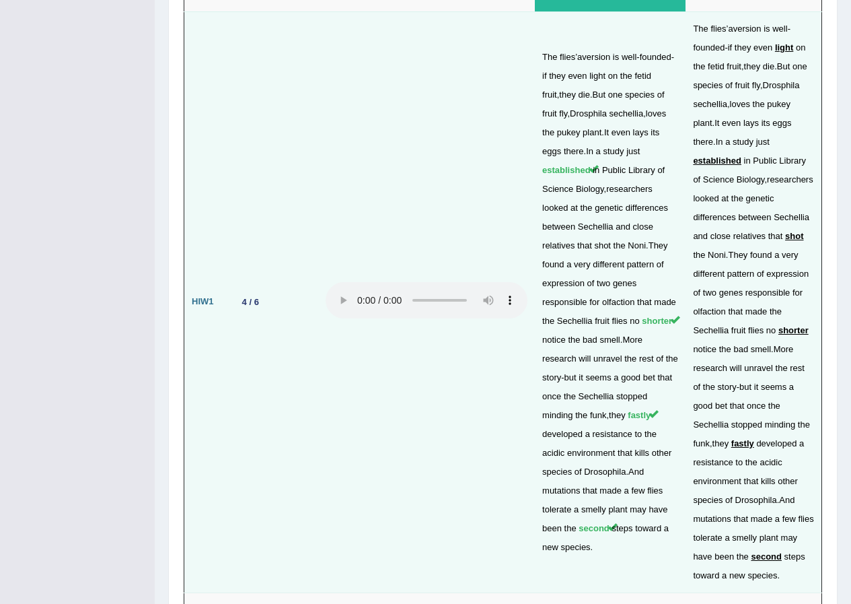
scroll to position [3095, 0]
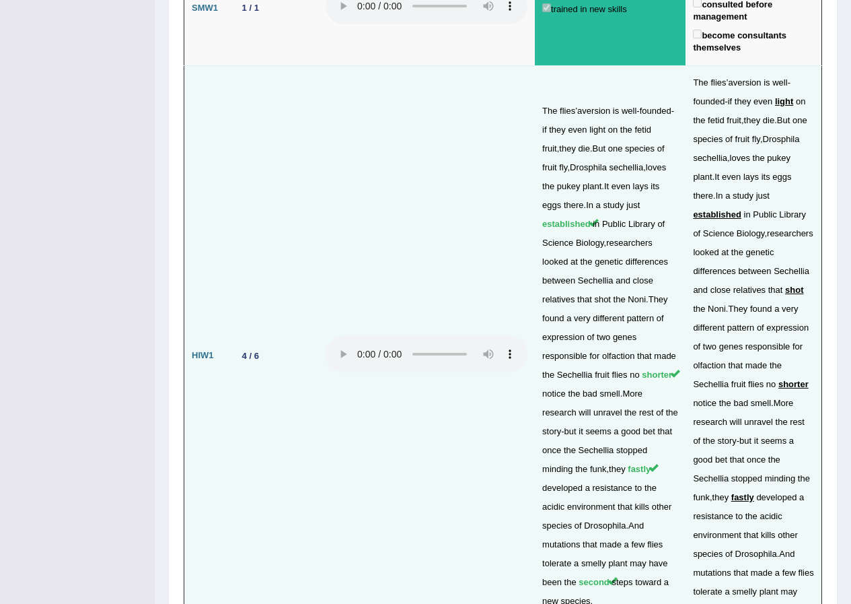
click at [653, 98] on td "The flies ’ aversion is well - founded - if they even light on the fetid fruit …" at bounding box center [610, 355] width 151 height 581
click at [611, 294] on span "shot" at bounding box center [602, 299] width 17 height 10
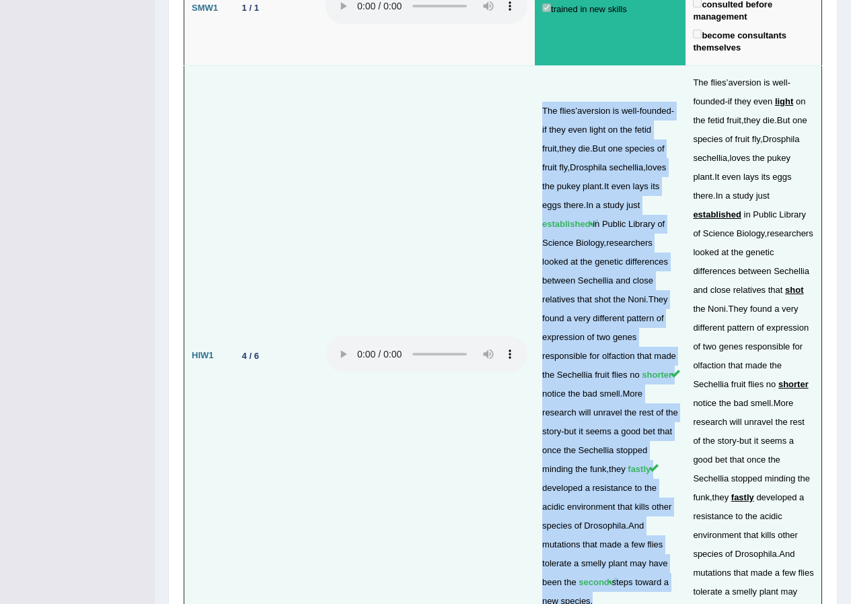
click at [611, 294] on span "shot" at bounding box center [602, 299] width 17 height 10
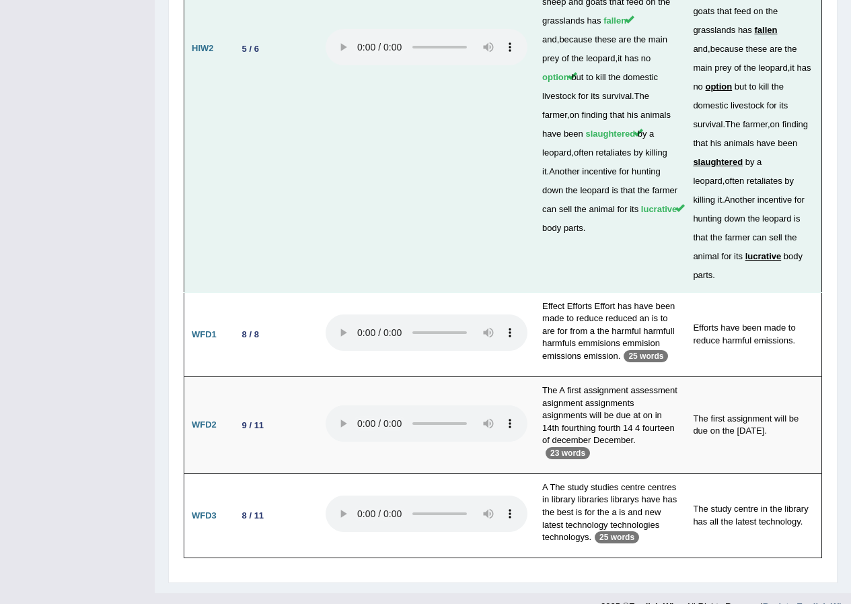
scroll to position [3939, 0]
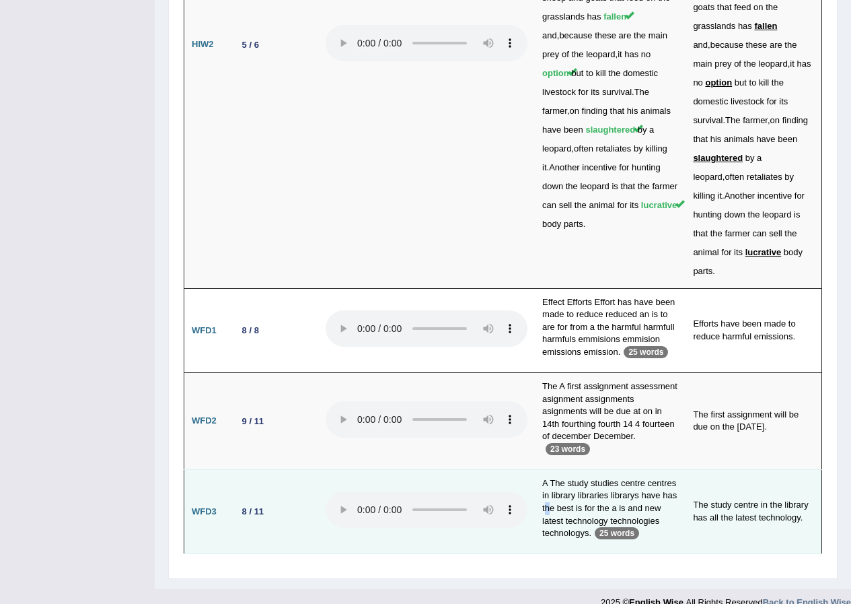
click at [630, 476] on td "A The study studies centre centres in library libraries librarys have has the b…" at bounding box center [610, 511] width 151 height 84
click at [747, 495] on td "The study centre in the library has all the latest technology." at bounding box center [754, 511] width 136 height 84
click at [764, 507] on td "The study centre in the library has all the latest technology." at bounding box center [754, 511] width 136 height 84
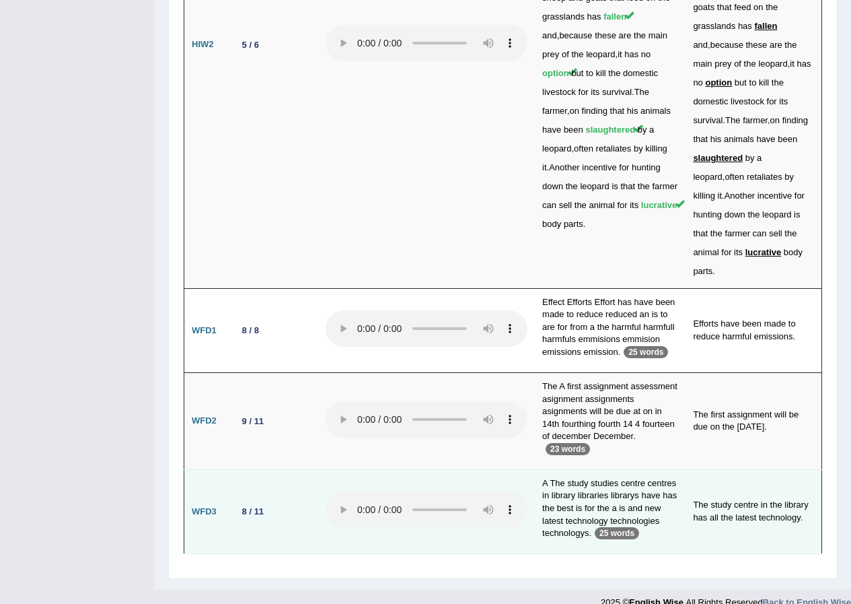
click at [633, 527] on p "25 words" at bounding box center [617, 533] width 44 height 12
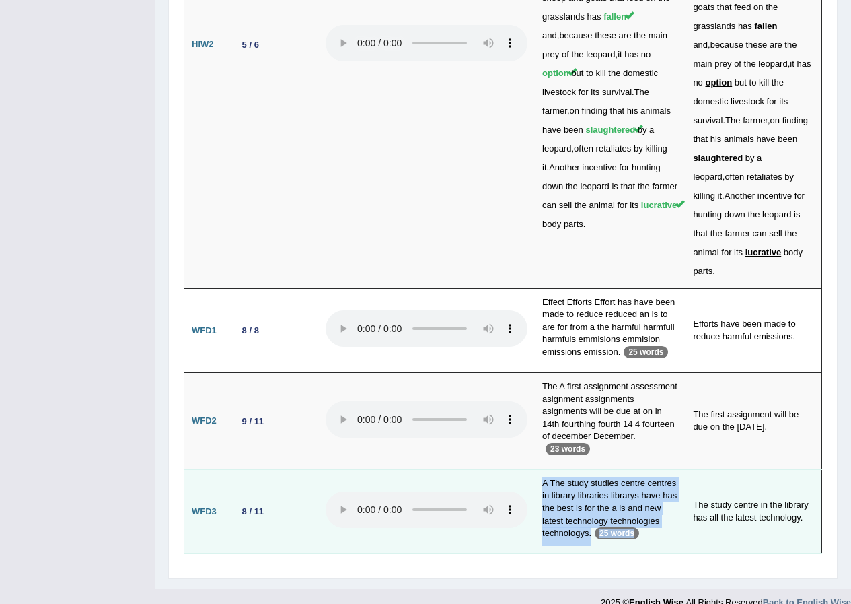
click at [633, 527] on p "25 words" at bounding box center [617, 533] width 44 height 12
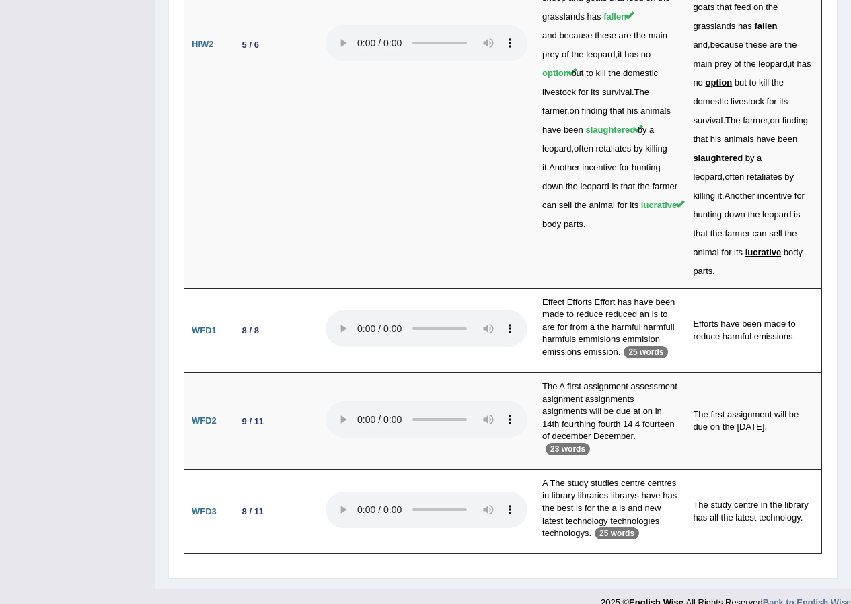
click at [789, 589] on div "2025 © English Wise. All Rights Reserved Back to English Wise" at bounding box center [726, 599] width 250 height 20
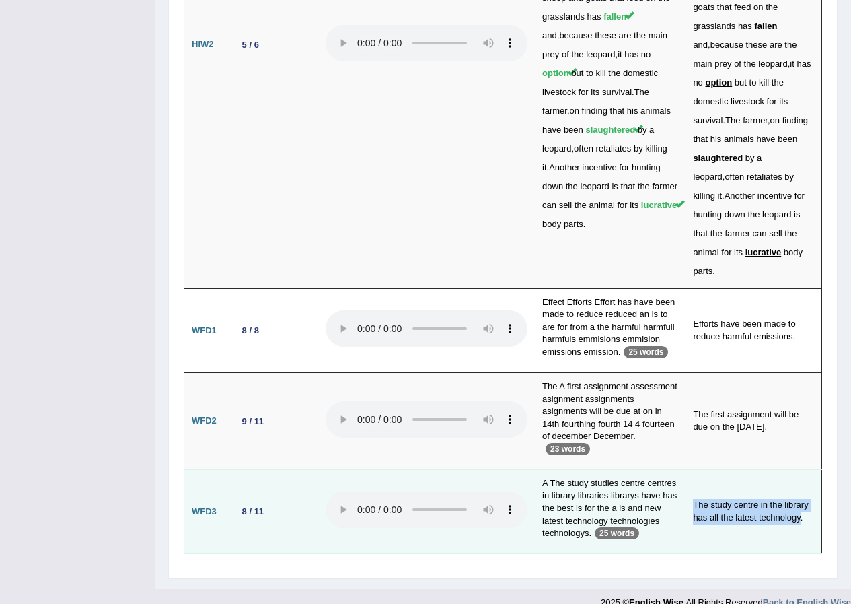
drag, startPoint x: 692, startPoint y: 478, endPoint x: 798, endPoint y: 495, distance: 107.5
click at [798, 495] on td "The study centre in the library has all the latest technology." at bounding box center [754, 511] width 136 height 84
drag, startPoint x: 618, startPoint y: 473, endPoint x: 632, endPoint y: 474, distance: 13.5
click at [632, 474] on td "A The study studies centre centres in library libraries librarys have has the b…" at bounding box center [610, 511] width 151 height 84
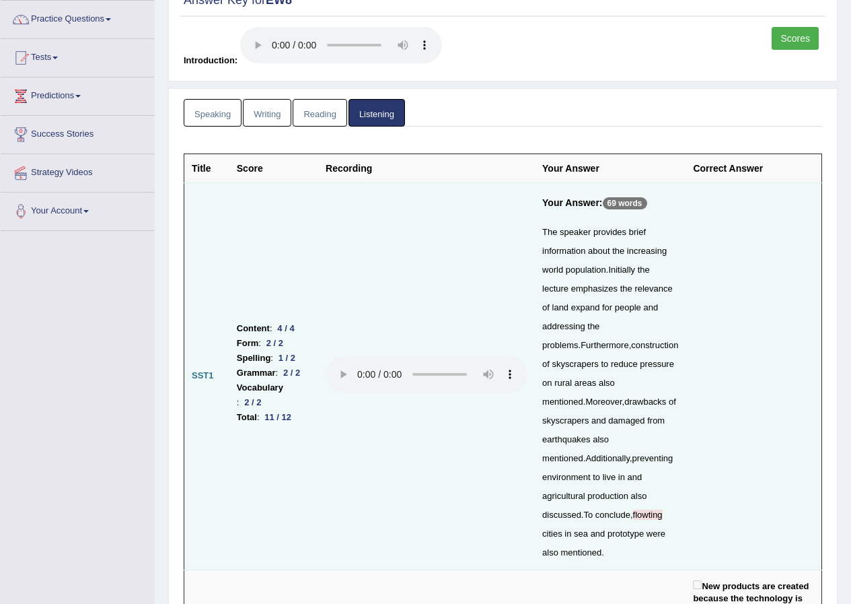
scroll to position [0, 0]
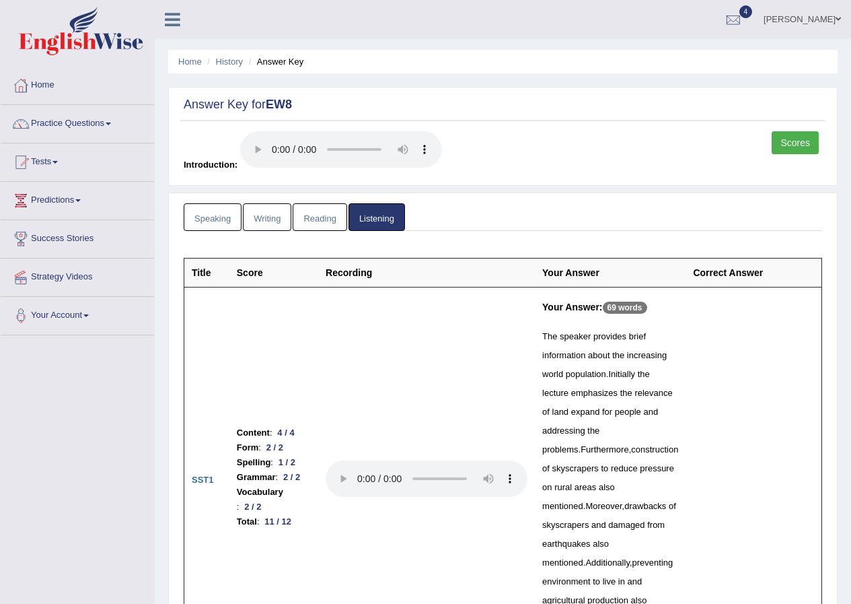
click at [785, 149] on link "Scores" at bounding box center [795, 142] width 47 height 23
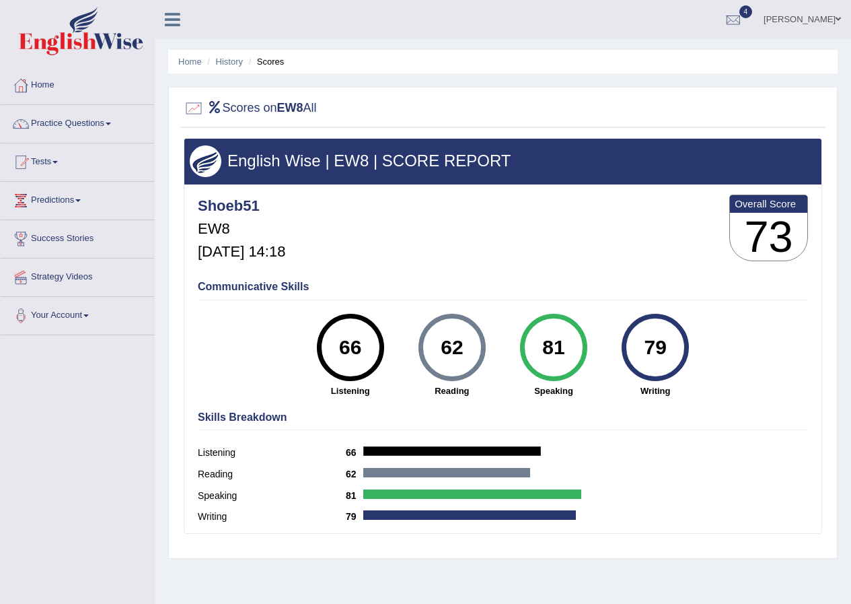
drag, startPoint x: 345, startPoint y: 367, endPoint x: 476, endPoint y: 365, distance: 130.5
click at [476, 314] on div "66 Listening 62 [GEOGRAPHIC_DATA] 81 Speaking 79 Writing" at bounding box center [503, 314] width 610 height 0
click at [478, 365] on div "62" at bounding box center [452, 347] width 67 height 67
drag, startPoint x: 497, startPoint y: 364, endPoint x: 512, endPoint y: 364, distance: 15.5
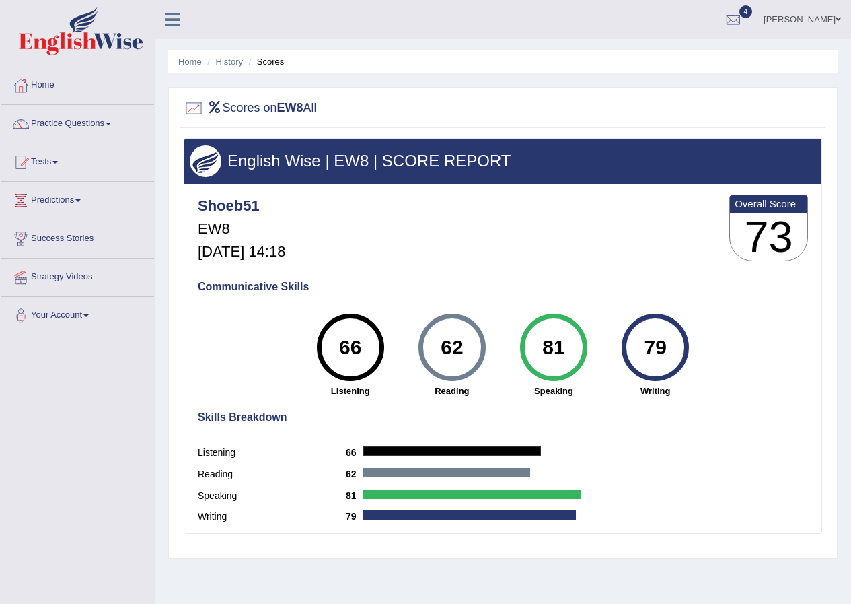
click at [503, 314] on div "66 Listening 62 [GEOGRAPHIC_DATA] 81 Speaking 79 Writing" at bounding box center [503, 314] width 610 height 0
drag, startPoint x: 516, startPoint y: 365, endPoint x: 529, endPoint y: 365, distance: 12.8
click at [517, 365] on div "81 Speaking" at bounding box center [554, 355] width 102 height 83
click at [548, 359] on div "81" at bounding box center [553, 347] width 49 height 57
click at [549, 359] on div "81" at bounding box center [553, 347] width 49 height 57
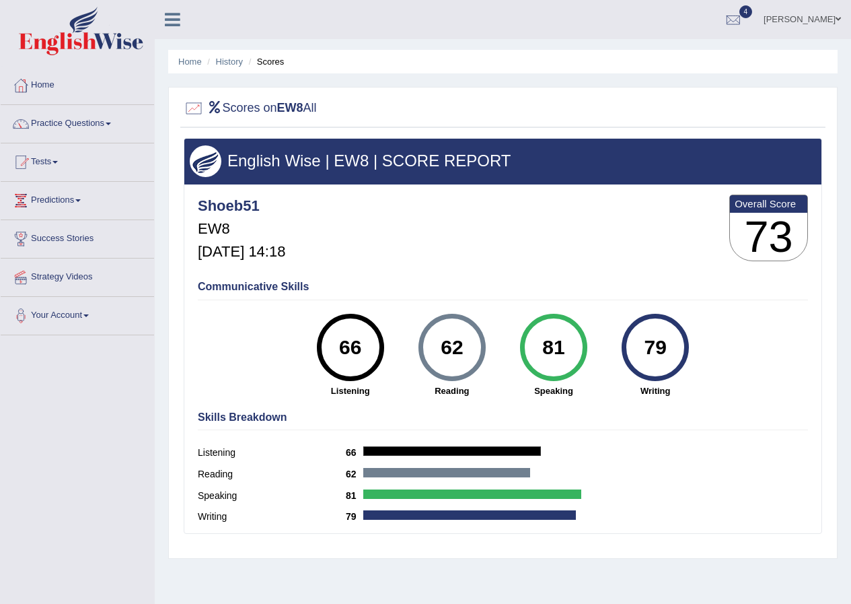
click at [549, 359] on div "81" at bounding box center [553, 347] width 49 height 57
click at [656, 362] on div "79" at bounding box center [655, 347] width 49 height 57
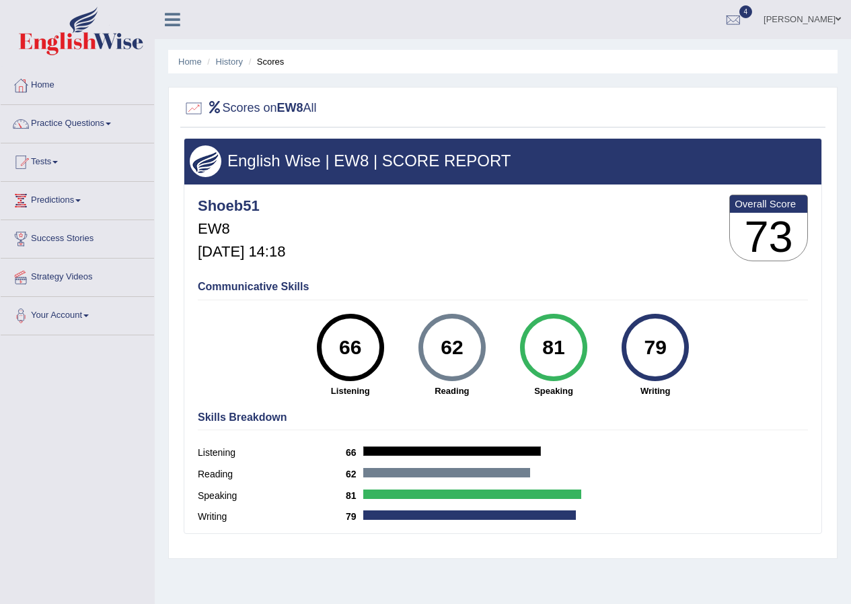
click at [656, 362] on div "79" at bounding box center [655, 347] width 49 height 57
click at [842, 359] on div "Home History Scores Scores on EW8 All English Wise | EW8 | SCORE REPORT Shoeb51…" at bounding box center [503, 336] width 696 height 673
click at [820, 363] on div "English Wise | EW8 | SCORE REPORT Shoeb51 EW8 [DATE] 14:18 Overall Score 73 Com…" at bounding box center [503, 336] width 639 height 396
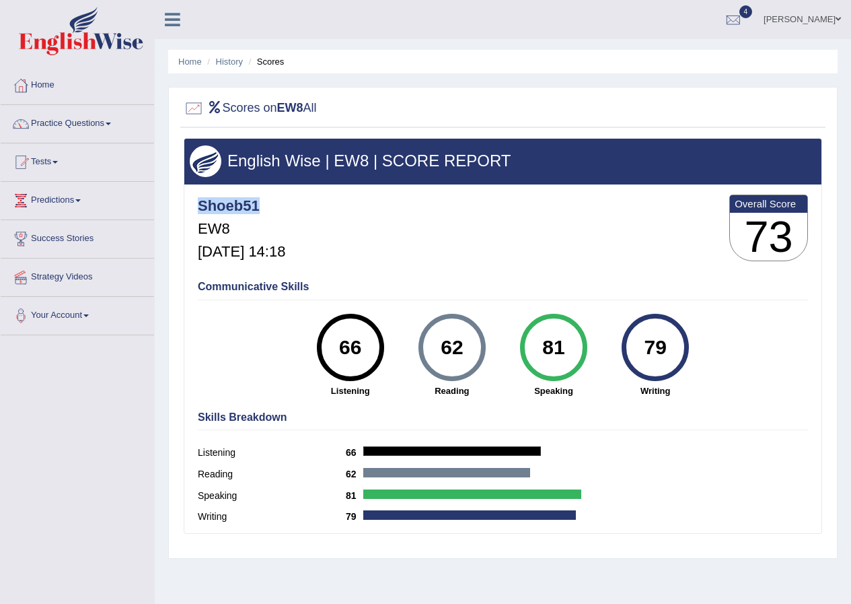
click at [819, 364] on div "English Wise | EW8 | SCORE REPORT Shoeb51 EW8 [DATE] 14:18 Overall Score 73 Com…" at bounding box center [503, 336] width 639 height 396
click at [809, 365] on div "Communicative Skills 66 Listening 62 [GEOGRAPHIC_DATA] 81 Speaking 79 Writing" at bounding box center [502, 337] width 617 height 127
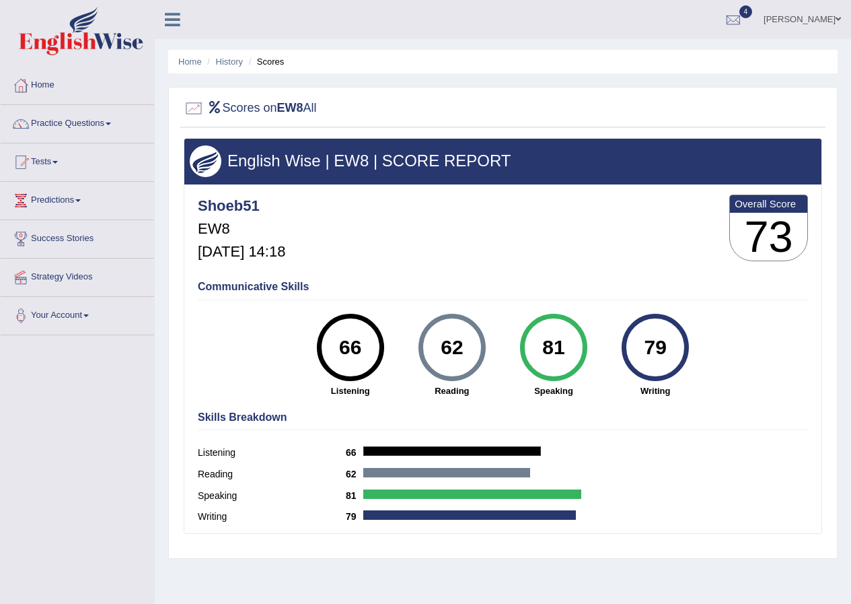
click at [809, 365] on div "Communicative Skills 66 Listening 62 [GEOGRAPHIC_DATA] 81 Speaking 79 Writing" at bounding box center [502, 337] width 617 height 127
click at [809, 365] on div "Communicative Skills 66 Listening 62 Reading 81 Speaking 79 Writing" at bounding box center [502, 337] width 617 height 127
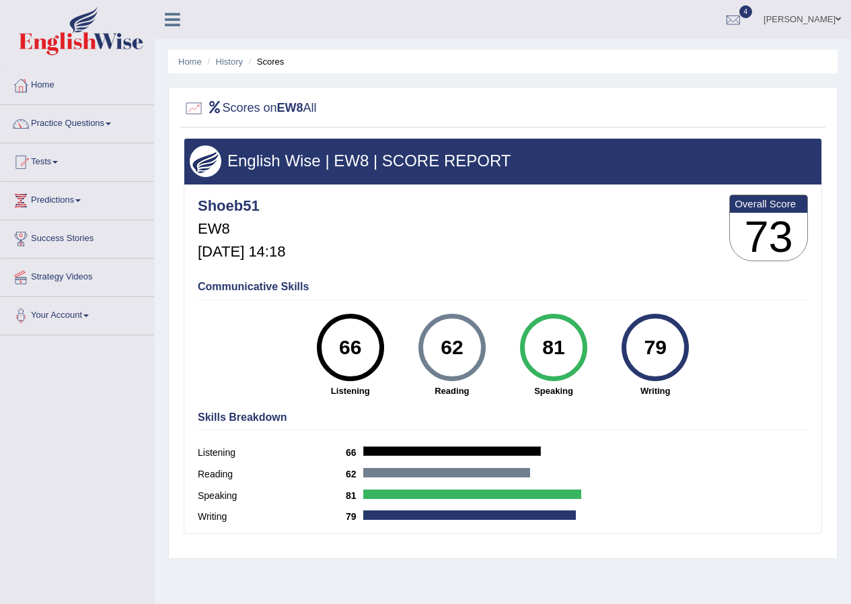
click at [809, 365] on div "Communicative Skills 66 Listening 62 Reading 81 Speaking 79 Writing" at bounding box center [502, 337] width 617 height 127
click at [427, 217] on div "Shoeb51 EW8 Oct 9, 2025, 14:18 Overall Score 73" at bounding box center [502, 231] width 617 height 80
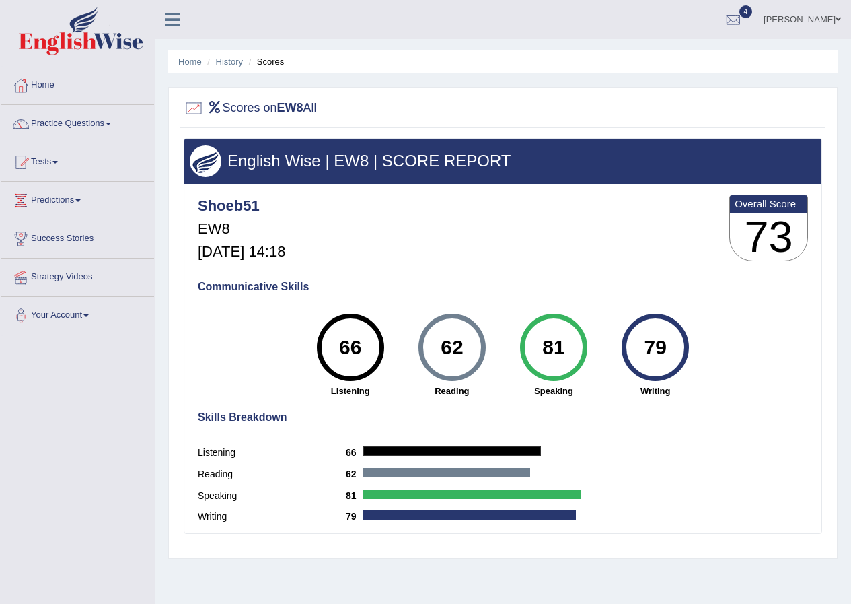
click at [458, 283] on h4 "Communicative Skills" at bounding box center [503, 287] width 610 height 12
click at [219, 54] on ul "Home History Scores" at bounding box center [502, 62] width 669 height 24
click at [229, 55] on li "History" at bounding box center [223, 61] width 39 height 13
click at [230, 55] on li "History" at bounding box center [223, 61] width 39 height 13
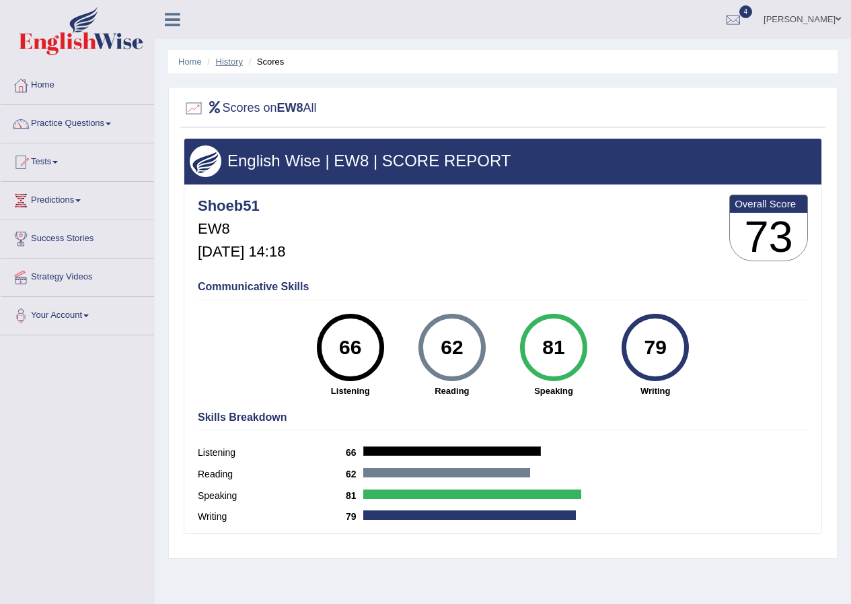
click at [237, 59] on link "History" at bounding box center [229, 62] width 27 height 10
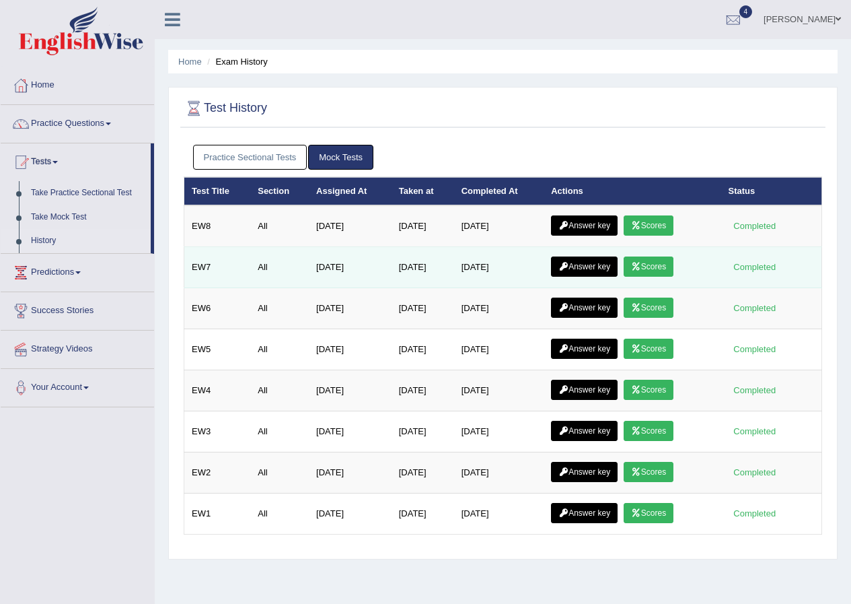
click at [661, 264] on link "Scores" at bounding box center [649, 266] width 50 height 20
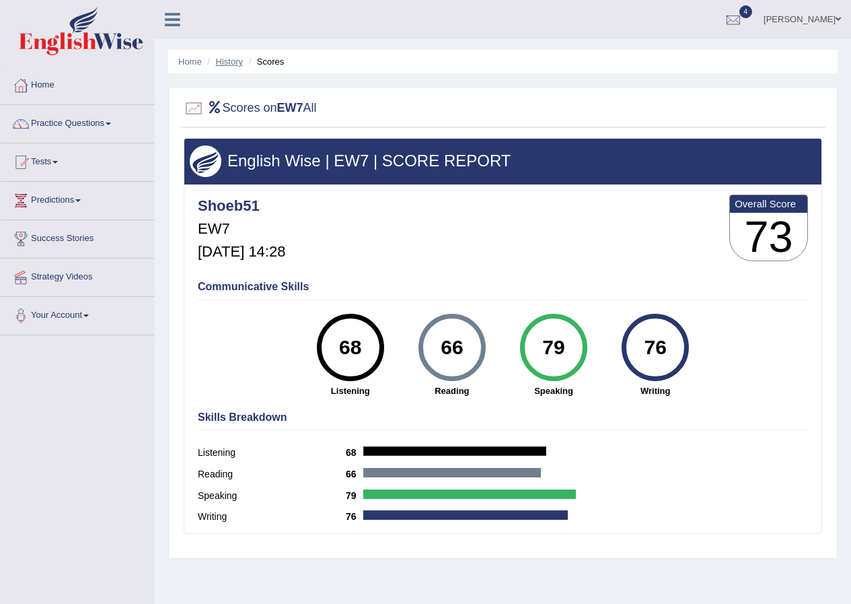
click at [226, 57] on link "History" at bounding box center [229, 62] width 27 height 10
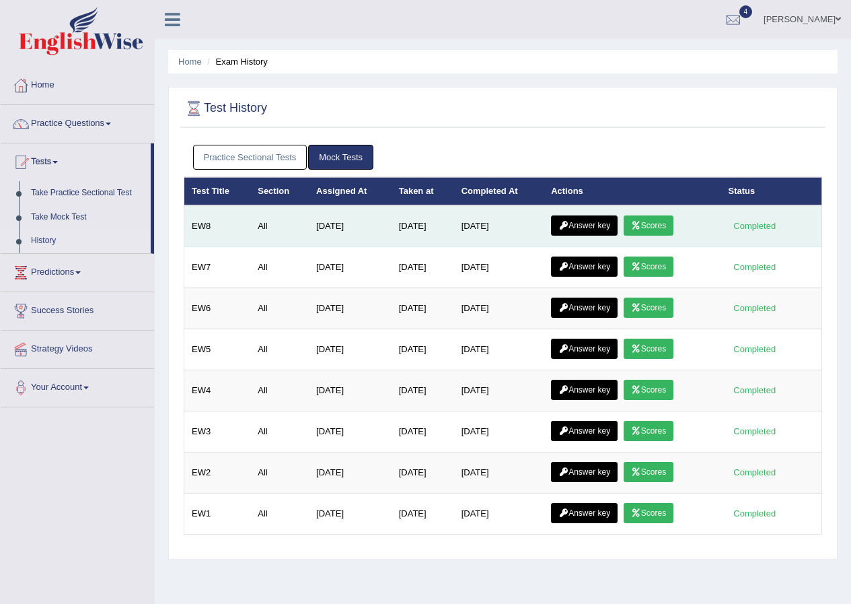
click at [663, 224] on link "Scores" at bounding box center [649, 225] width 50 height 20
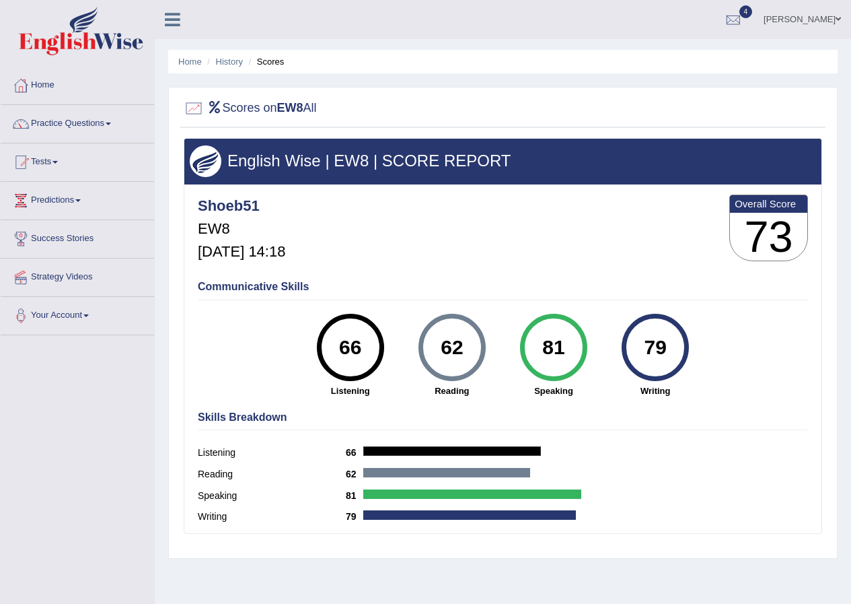
drag, startPoint x: 567, startPoint y: 351, endPoint x: 469, endPoint y: 337, distance: 98.5
click at [469, 314] on div "66 Listening 62 [GEOGRAPHIC_DATA] 81 Speaking 79 Writing" at bounding box center [503, 314] width 610 height 0
click at [508, 275] on div "Communicative Skills 66 Listening 62 Reading 81 Speaking 79 Writing" at bounding box center [502, 337] width 617 height 127
click at [373, 352] on div "66" at bounding box center [350, 347] width 49 height 57
click at [371, 352] on div "66" at bounding box center [350, 347] width 49 height 57
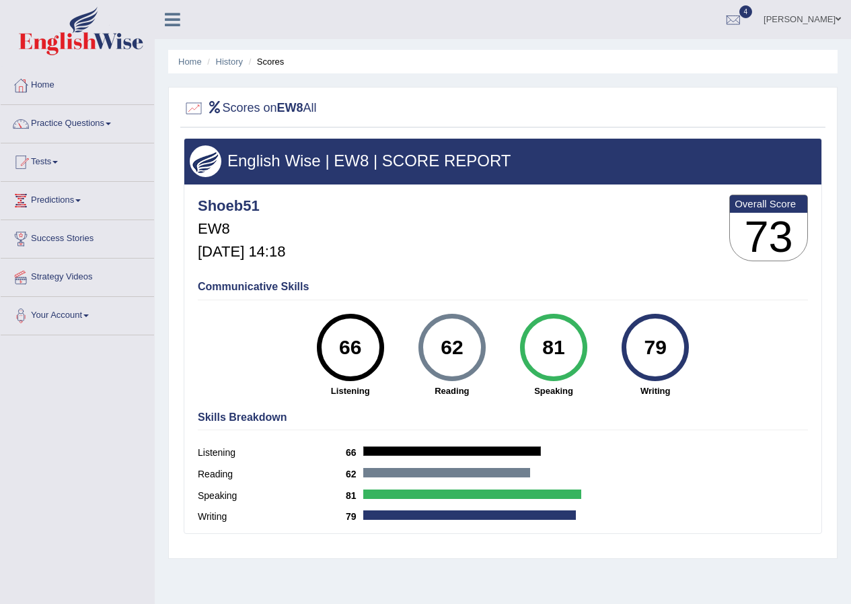
click at [371, 352] on div "66" at bounding box center [350, 347] width 49 height 57
click at [234, 61] on link "History" at bounding box center [229, 62] width 27 height 10
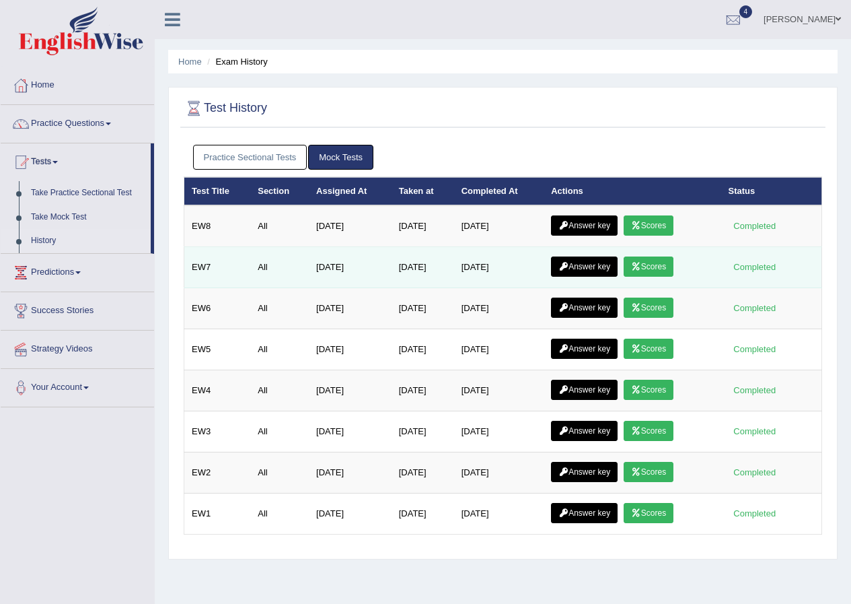
click at [647, 261] on link "Scores" at bounding box center [649, 266] width 50 height 20
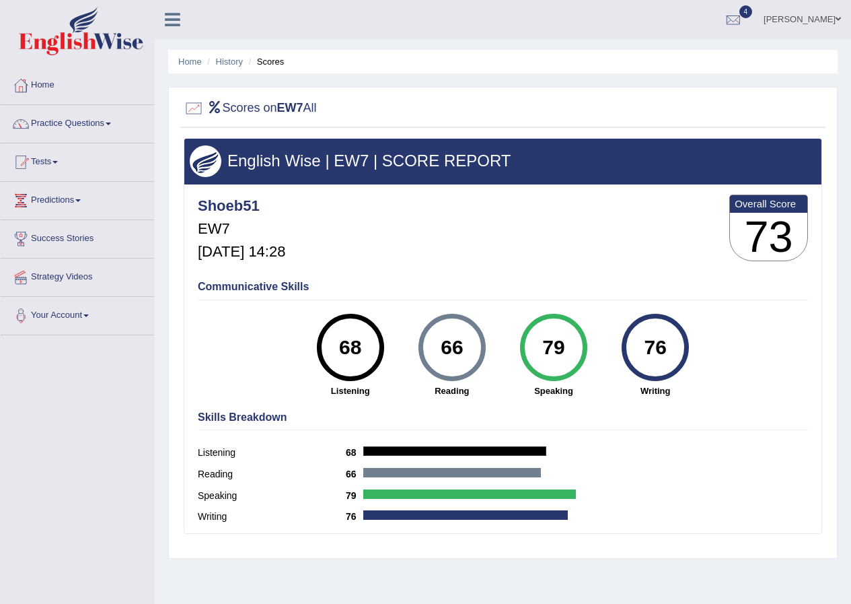
drag, startPoint x: 361, startPoint y: 357, endPoint x: 331, endPoint y: 353, distance: 30.5
click at [331, 353] on div "68" at bounding box center [350, 347] width 49 height 57
click at [474, 345] on div "66" at bounding box center [451, 347] width 49 height 57
click at [475, 345] on div "66" at bounding box center [451, 347] width 49 height 57
click at [473, 347] on div "66" at bounding box center [451, 347] width 49 height 57
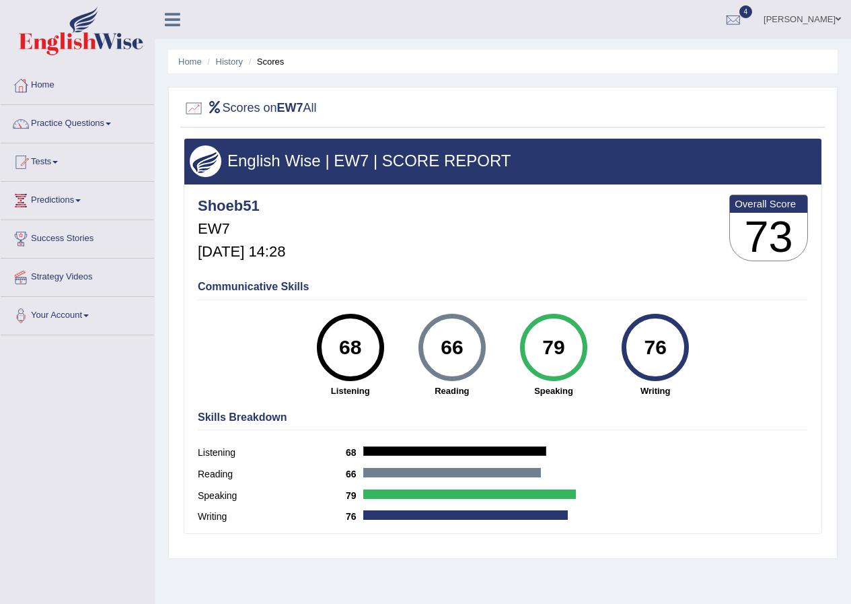
drag, startPoint x: 473, startPoint y: 347, endPoint x: 474, endPoint y: 359, distance: 12.2
click at [472, 352] on div "66" at bounding box center [451, 347] width 49 height 57
click at [474, 359] on div "66" at bounding box center [452, 347] width 67 height 67
click at [527, 355] on div "79" at bounding box center [553, 347] width 67 height 67
click at [530, 355] on div "79" at bounding box center [553, 347] width 49 height 57
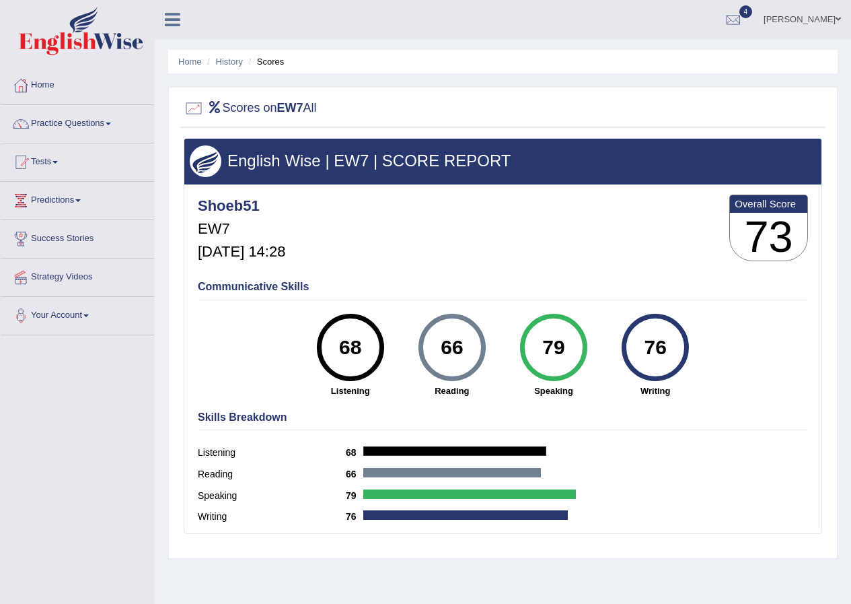
click at [530, 355] on div "79" at bounding box center [553, 347] width 49 height 57
click at [599, 333] on div "79 Speaking" at bounding box center [554, 355] width 102 height 83
click at [621, 333] on div "76 Writing" at bounding box center [656, 355] width 102 height 83
click at [629, 342] on div "76" at bounding box center [655, 347] width 67 height 67
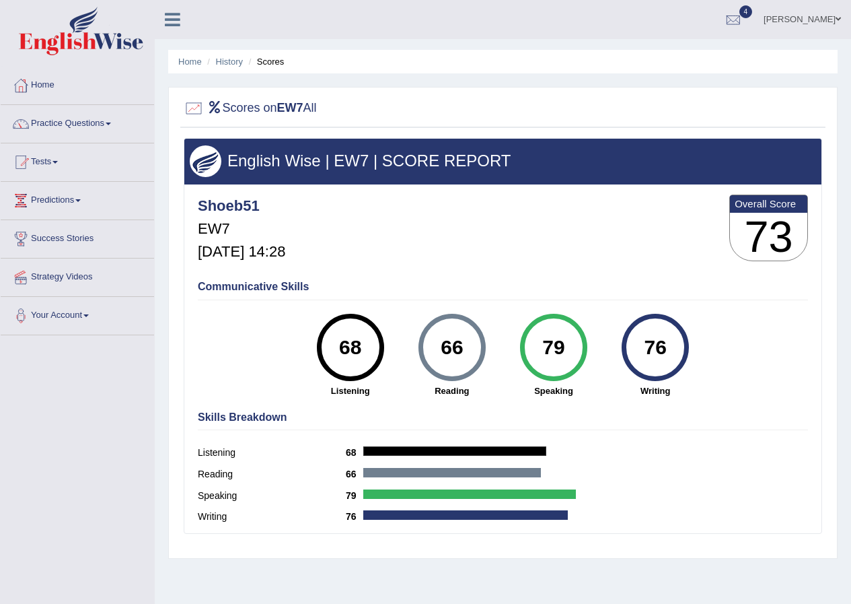
click at [631, 343] on div "76" at bounding box center [655, 347] width 49 height 57
click at [636, 347] on div "76" at bounding box center [655, 347] width 49 height 57
click at [721, 336] on div "Communicative Skills 68 Listening 66 Reading 79 Speaking 76 Writing" at bounding box center [502, 337] width 617 height 127
click at [725, 336] on div "Communicative Skills 68 Listening 66 Reading 79 Speaking 76 Writing" at bounding box center [502, 337] width 617 height 127
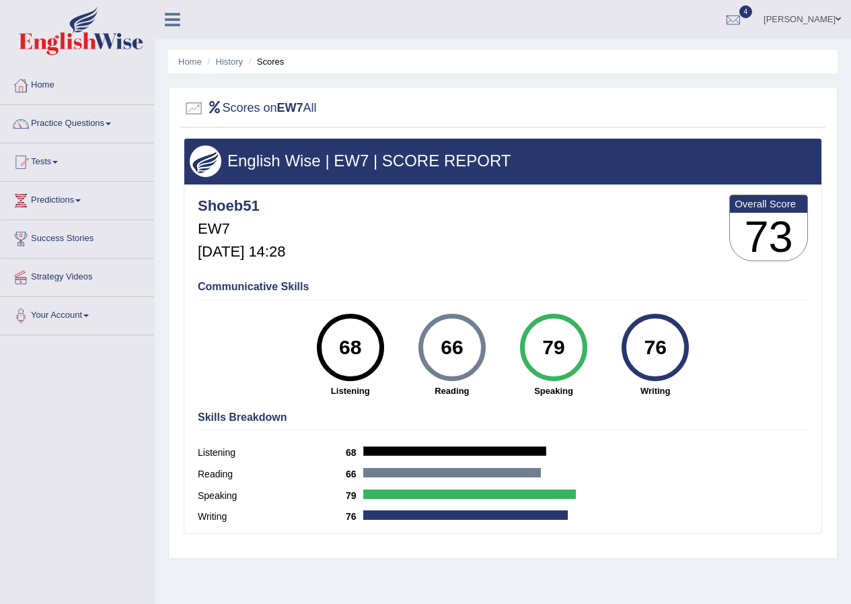
click at [725, 336] on div "Communicative Skills 68 Listening 66 Reading 79 Speaking 76 Writing" at bounding box center [502, 337] width 617 height 127
click at [847, 22] on link "Shoeb" at bounding box center [803, 17] width 98 height 35
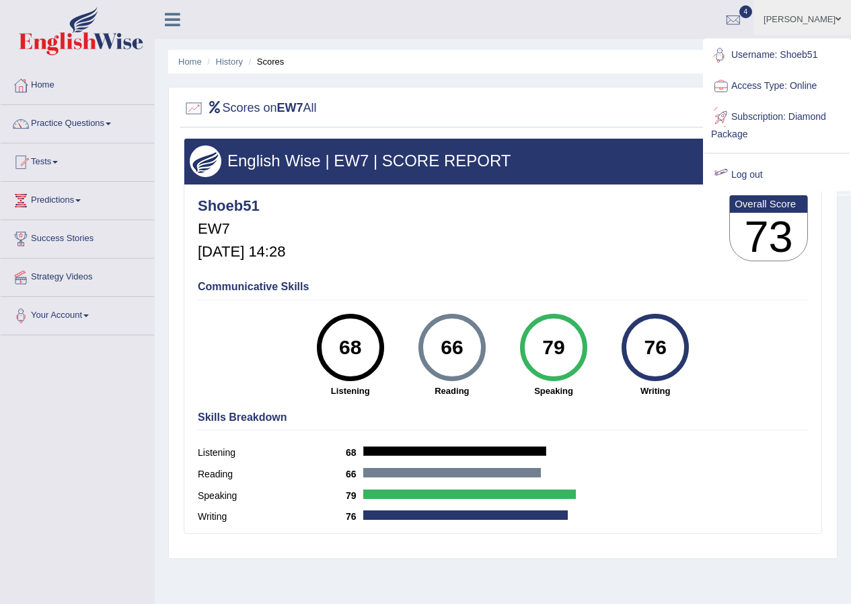
click at [744, 177] on link "Log out" at bounding box center [776, 174] width 145 height 31
